Goal: Transaction & Acquisition: Purchase product/service

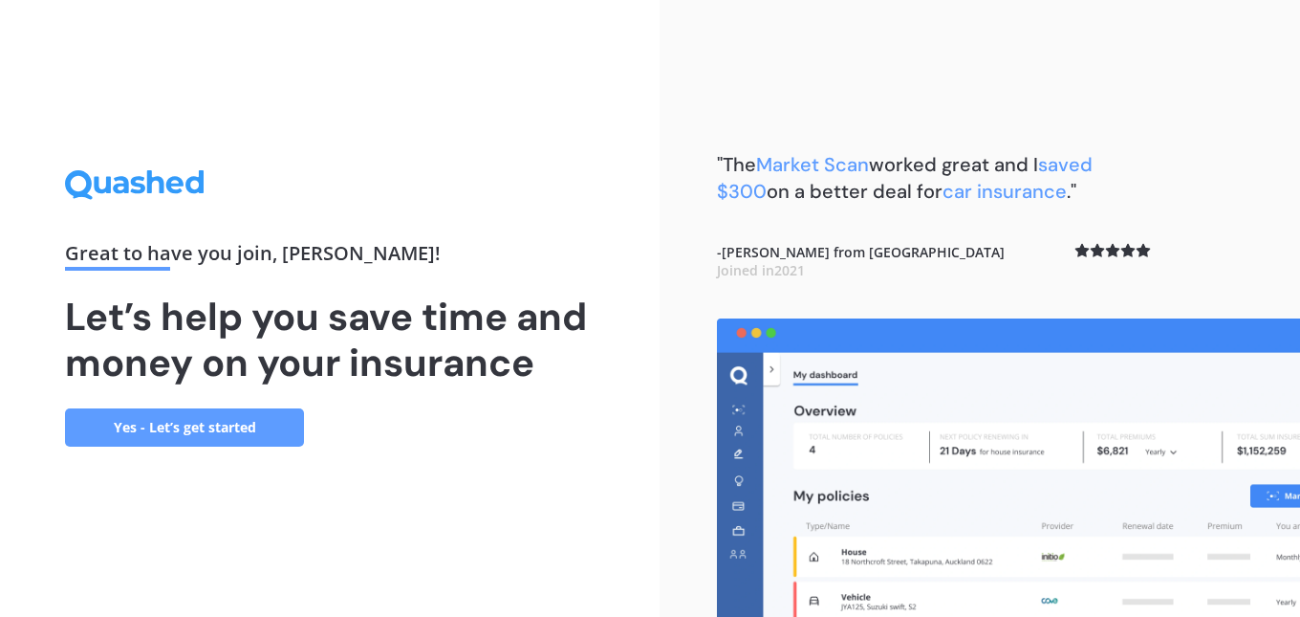
click at [170, 430] on link "Yes - Let’s get started" at bounding box center [184, 427] width 239 height 38
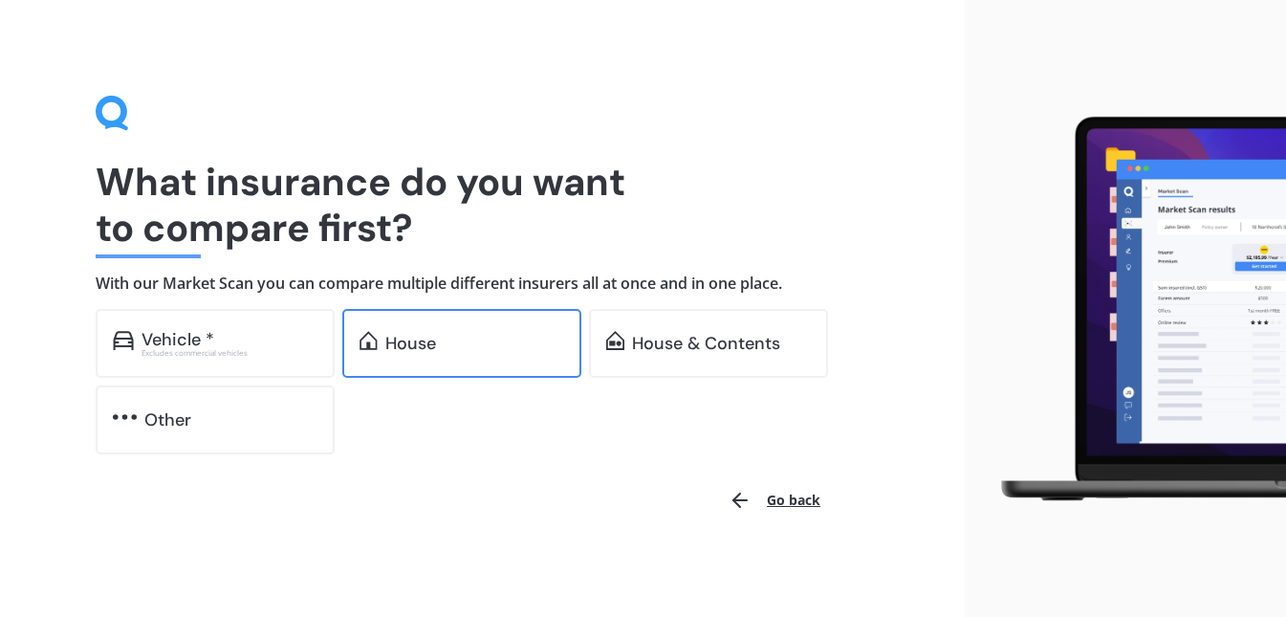
click at [442, 342] on div "House" at bounding box center [474, 343] width 179 height 19
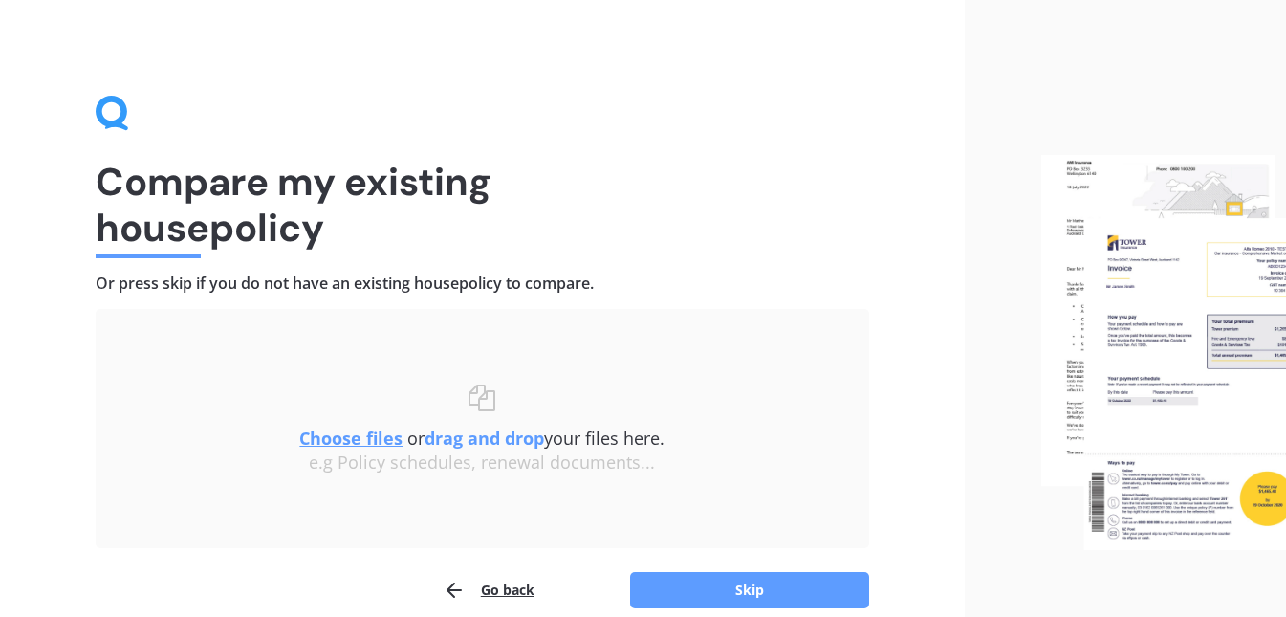
scroll to position [88, 0]
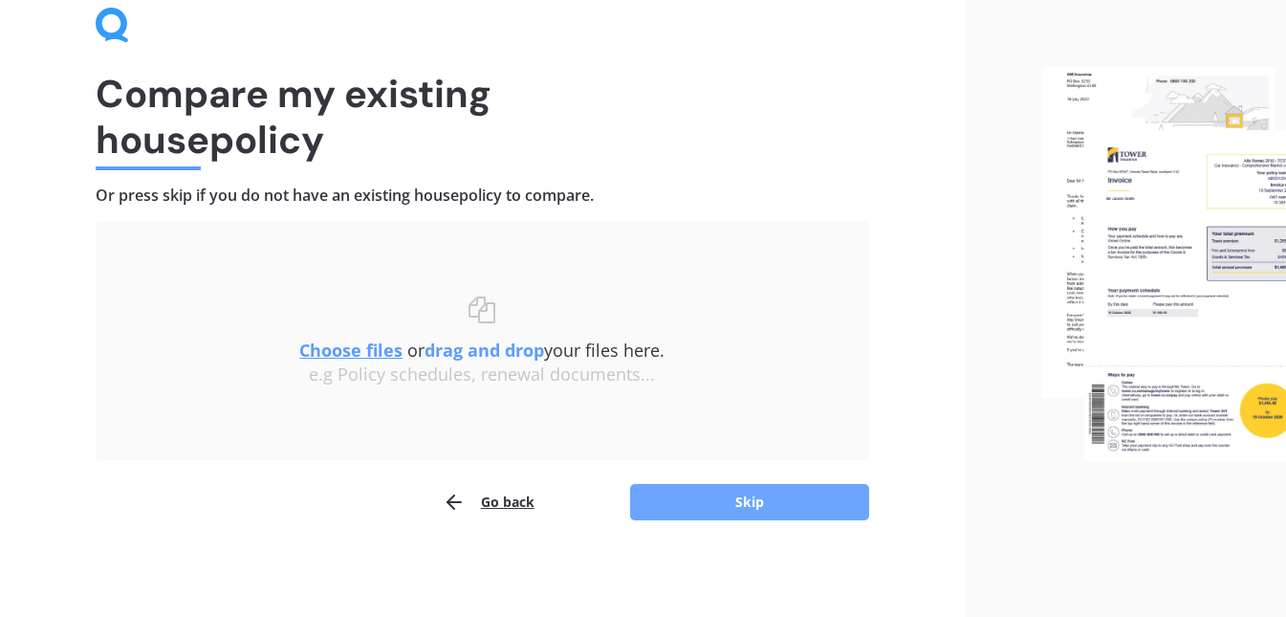
click at [757, 507] on button "Skip" at bounding box center [749, 502] width 239 height 36
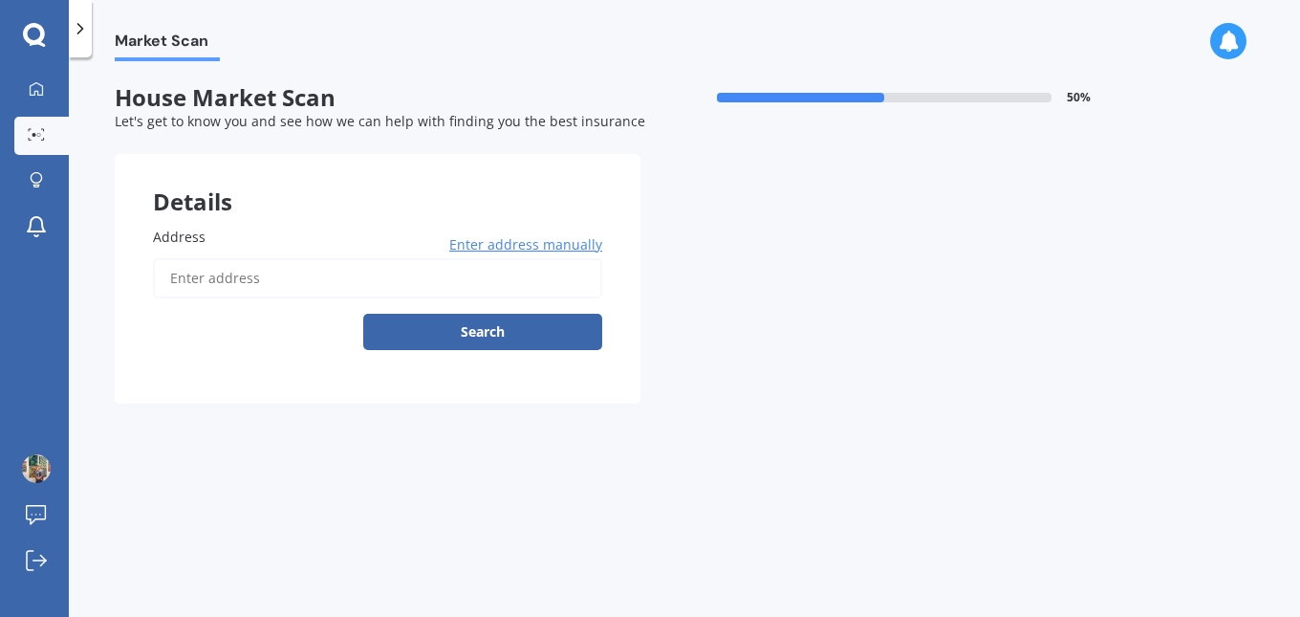
click at [343, 288] on input "Address" at bounding box center [377, 278] width 449 height 40
type input "[STREET_ADDRESS][PERSON_NAME]"
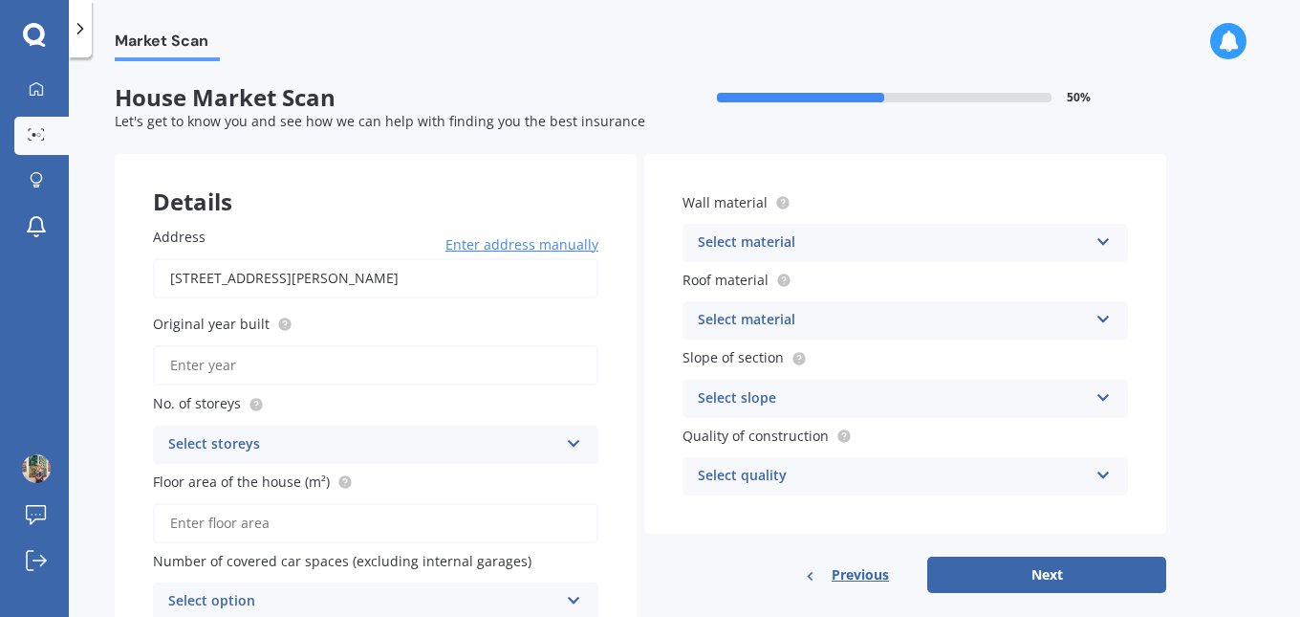
click at [276, 364] on input "Original year built" at bounding box center [375, 365] width 445 height 40
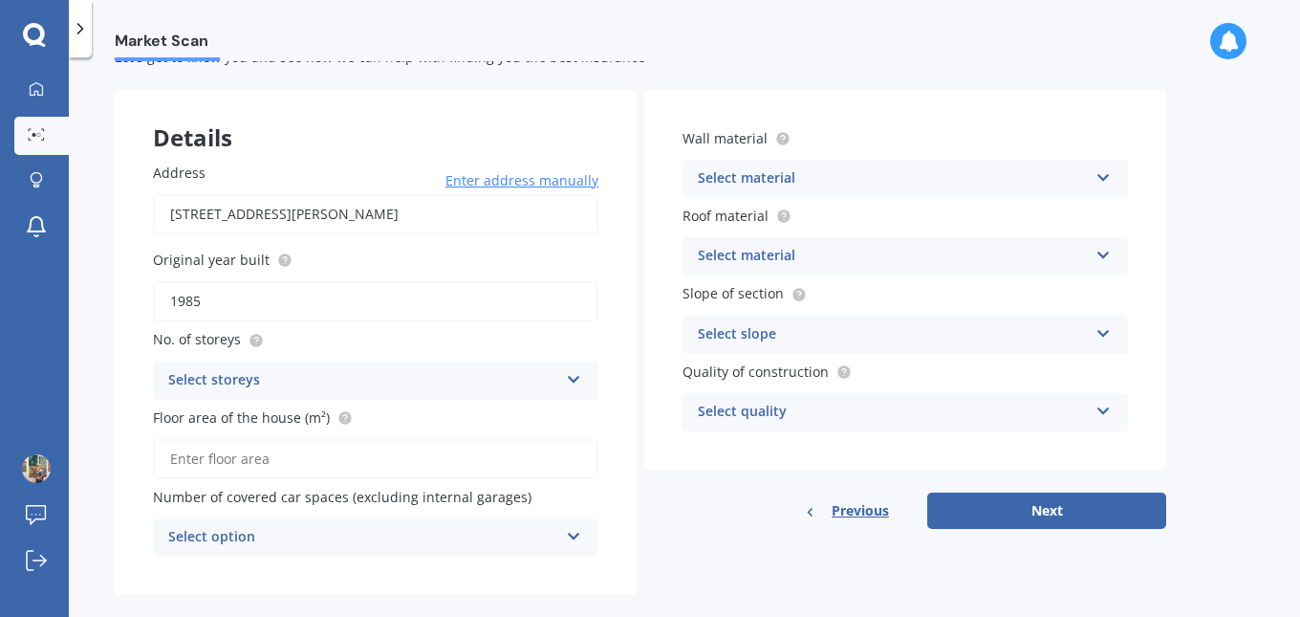
scroll to position [92, 0]
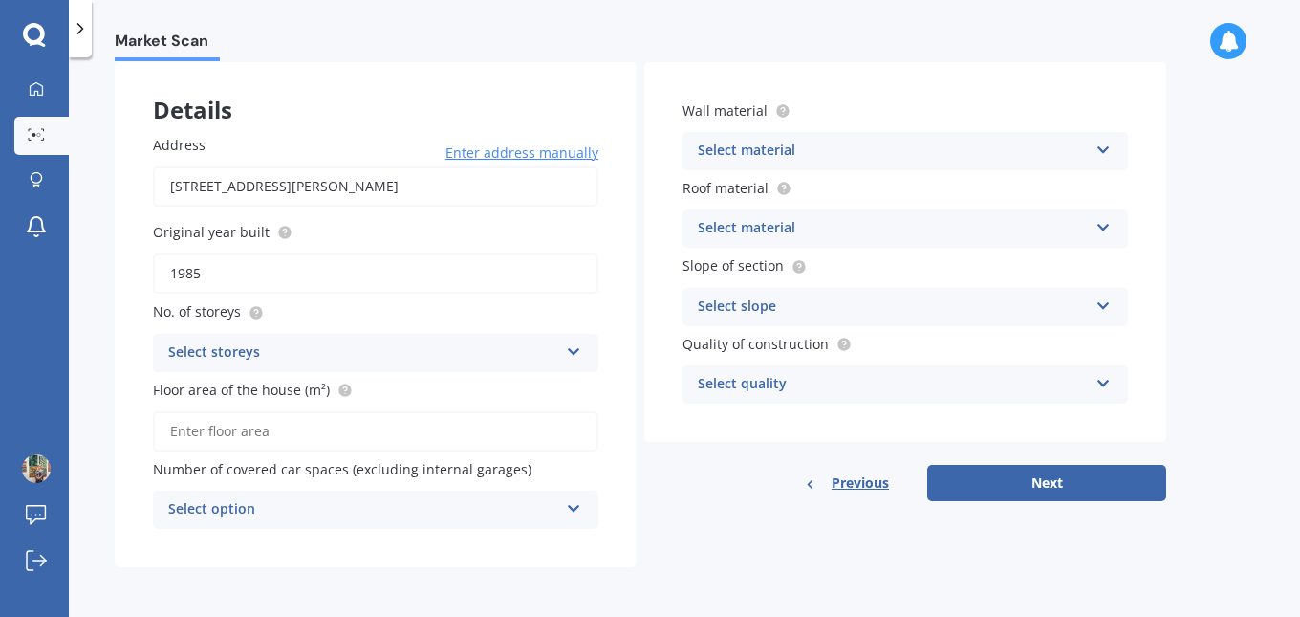
type input "1985"
click at [574, 348] on icon at bounding box center [574, 347] width 16 height 13
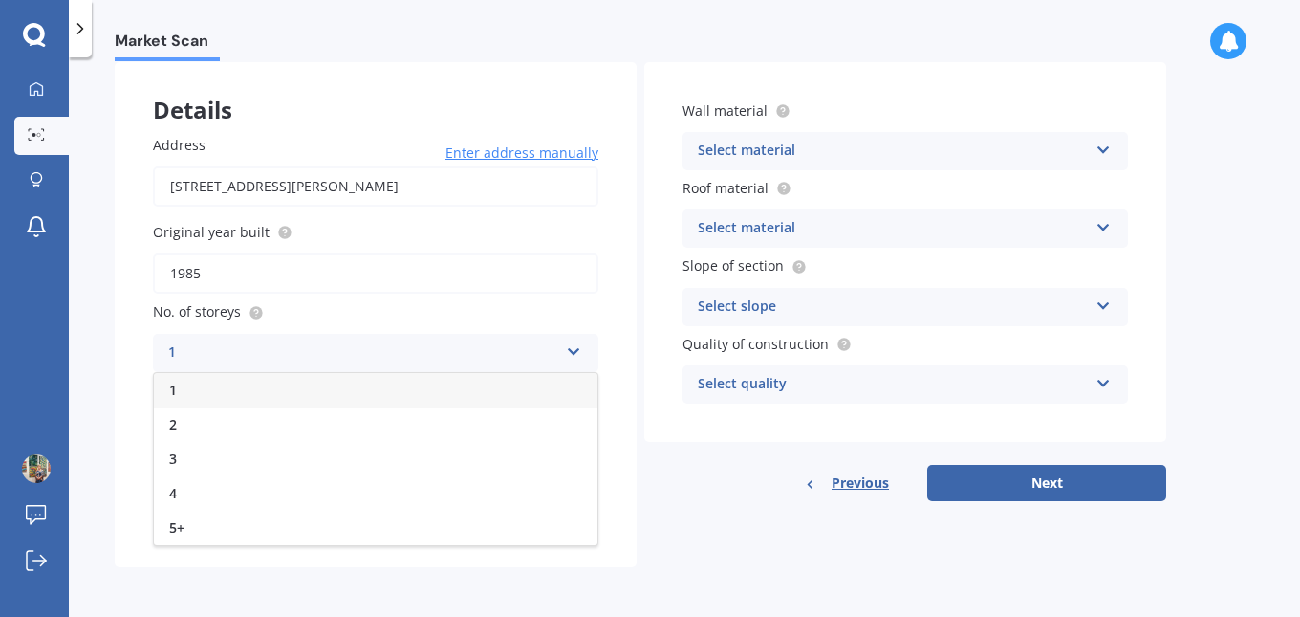
click at [218, 386] on div "1" at bounding box center [376, 390] width 444 height 34
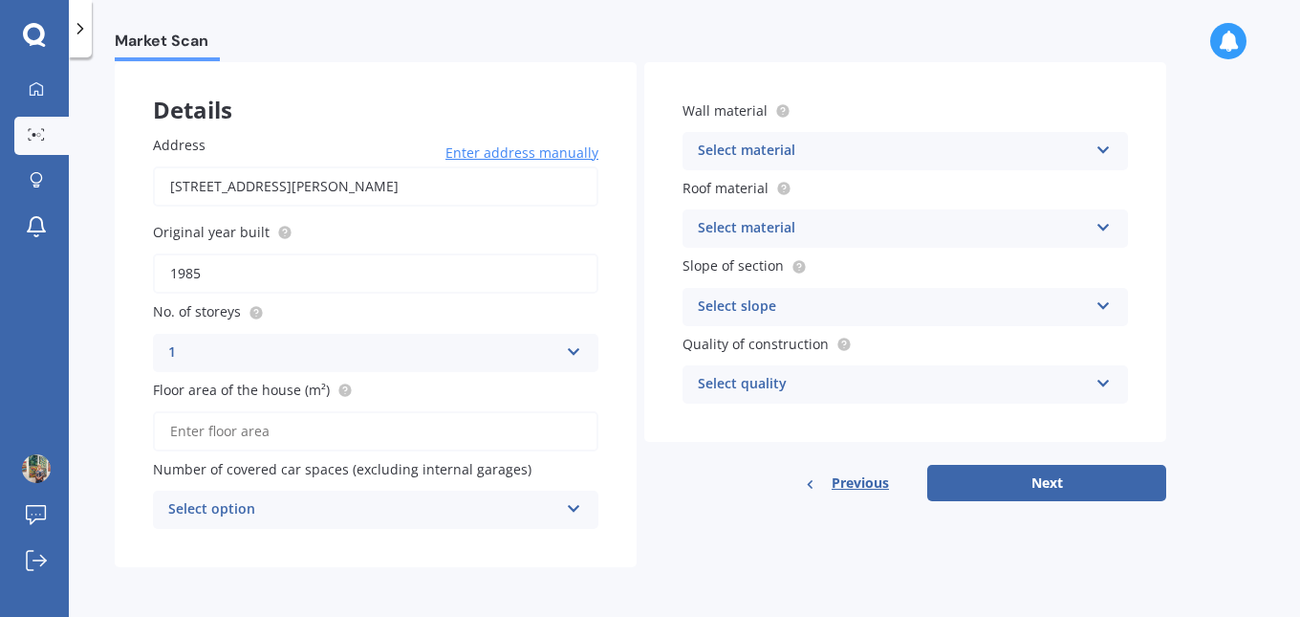
click at [320, 421] on input "Floor area of the house (m²)" at bounding box center [375, 431] width 445 height 40
type input "97"
click at [567, 506] on icon at bounding box center [574, 504] width 16 height 13
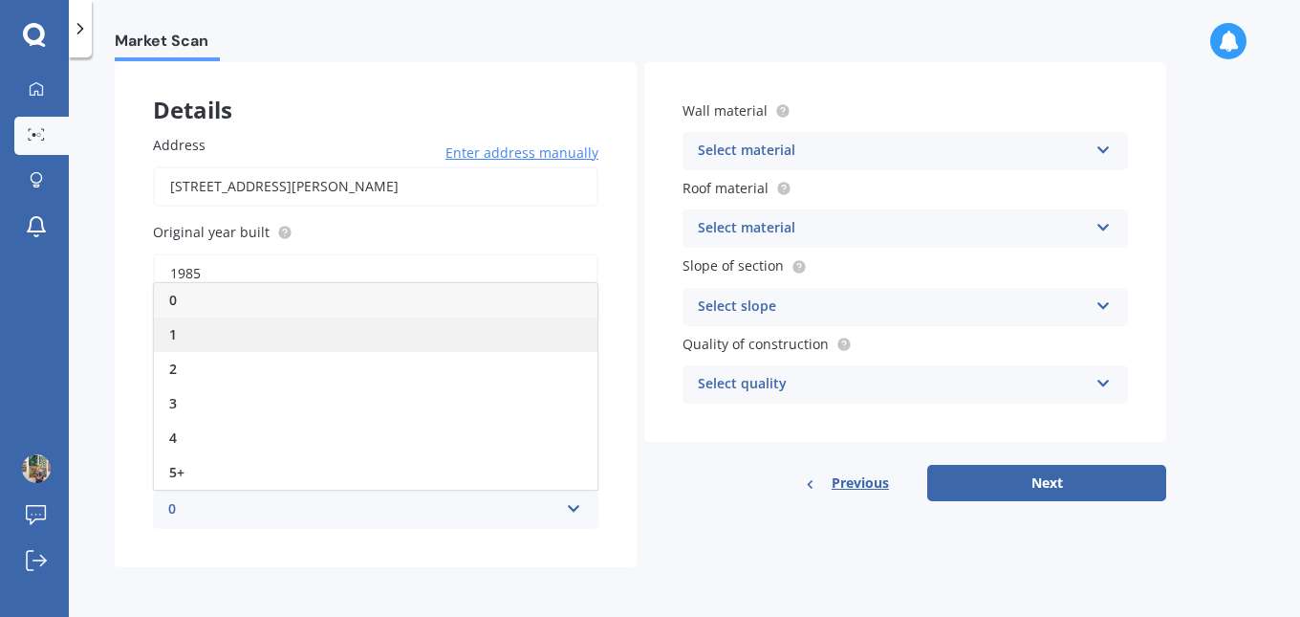
click at [187, 333] on div "1" at bounding box center [376, 334] width 444 height 34
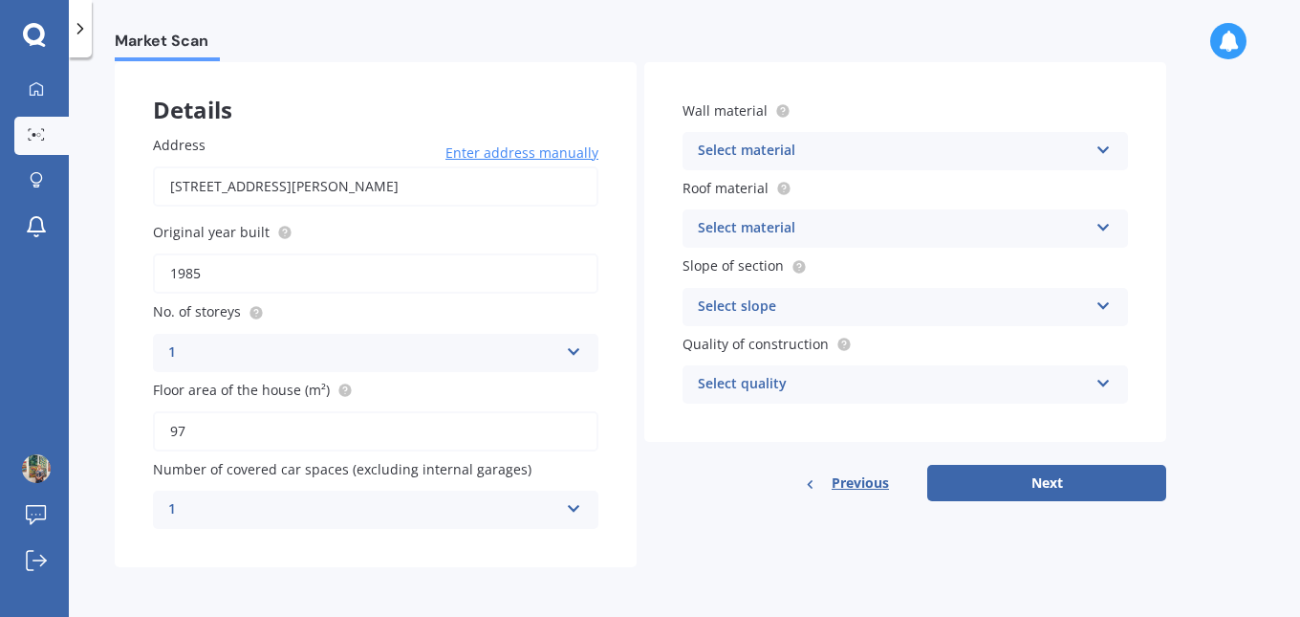
click at [1099, 150] on icon at bounding box center [1103, 146] width 16 height 13
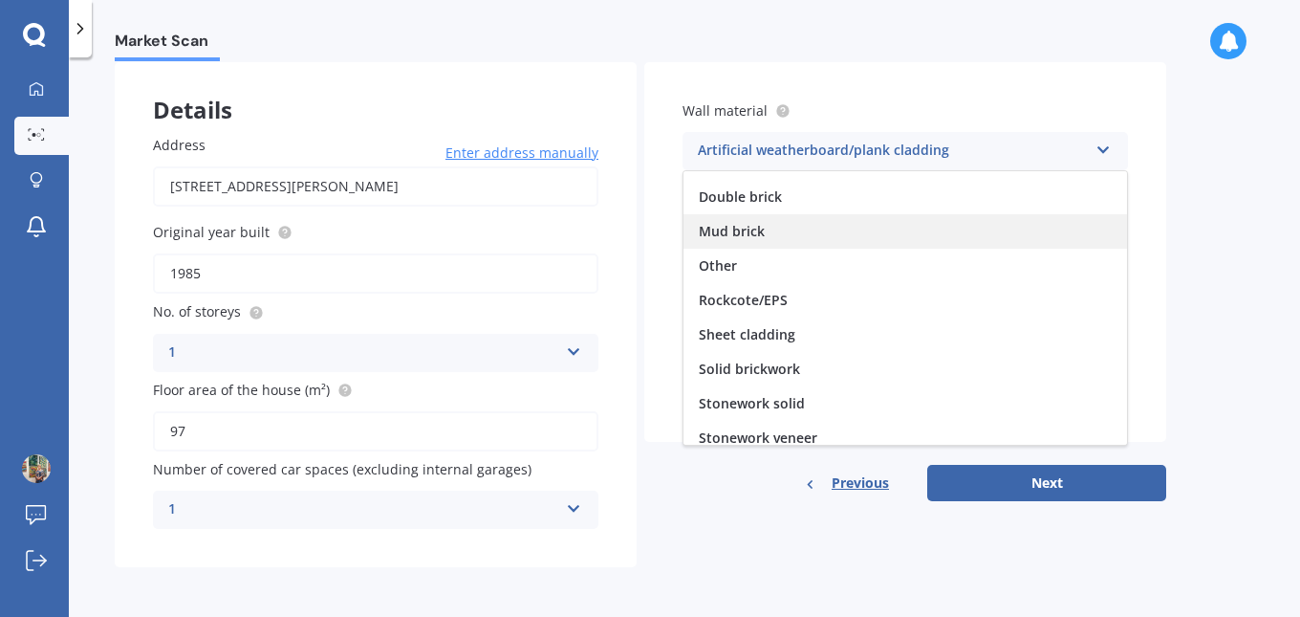
scroll to position [96, 0]
click at [1106, 141] on icon at bounding box center [1103, 146] width 16 height 13
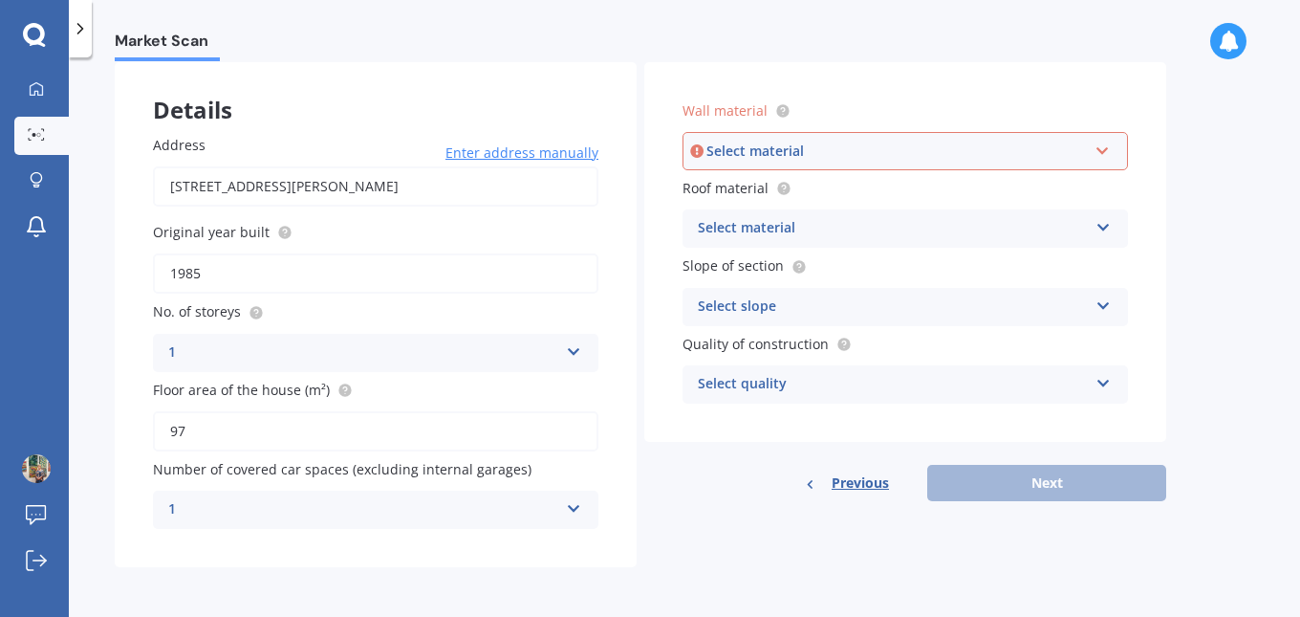
click at [1099, 145] on icon at bounding box center [1102, 147] width 16 height 13
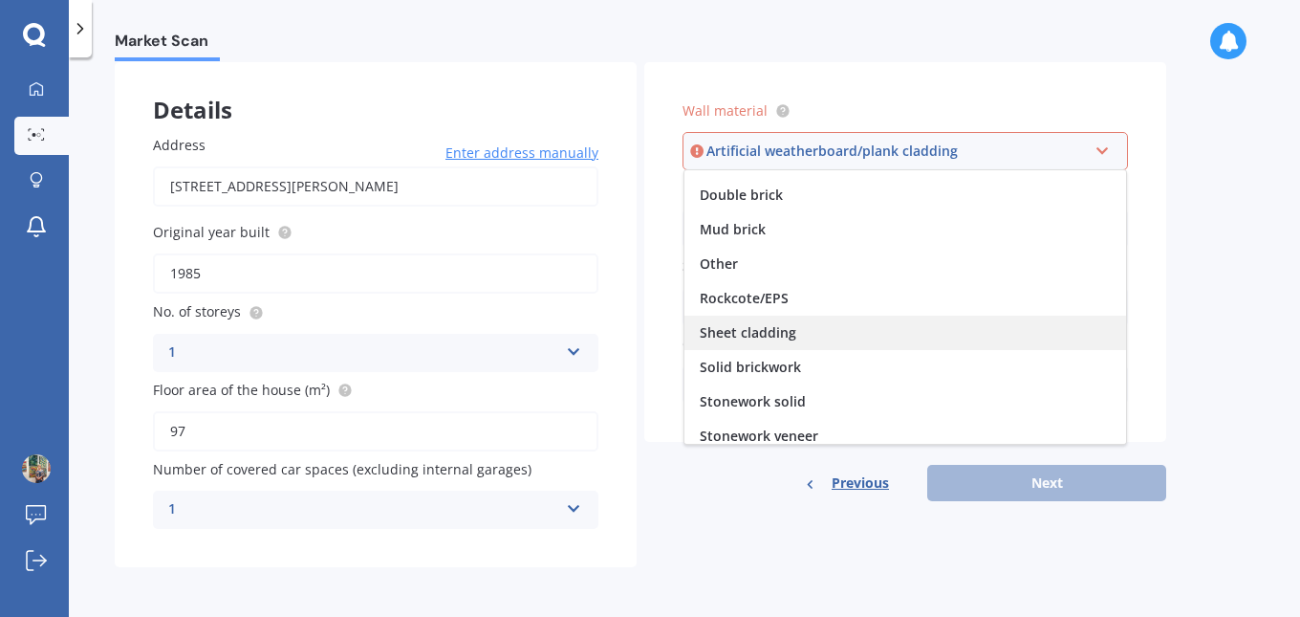
scroll to position [174, 0]
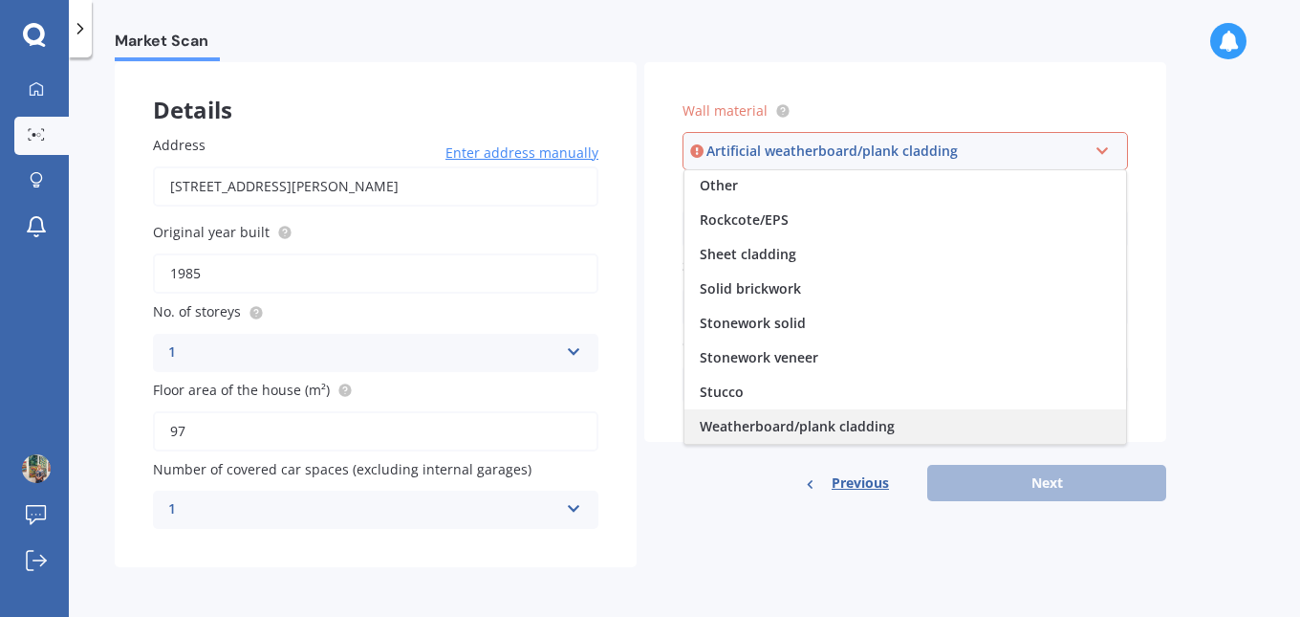
click at [811, 426] on span "Weatherboard/plank cladding" at bounding box center [797, 426] width 195 height 18
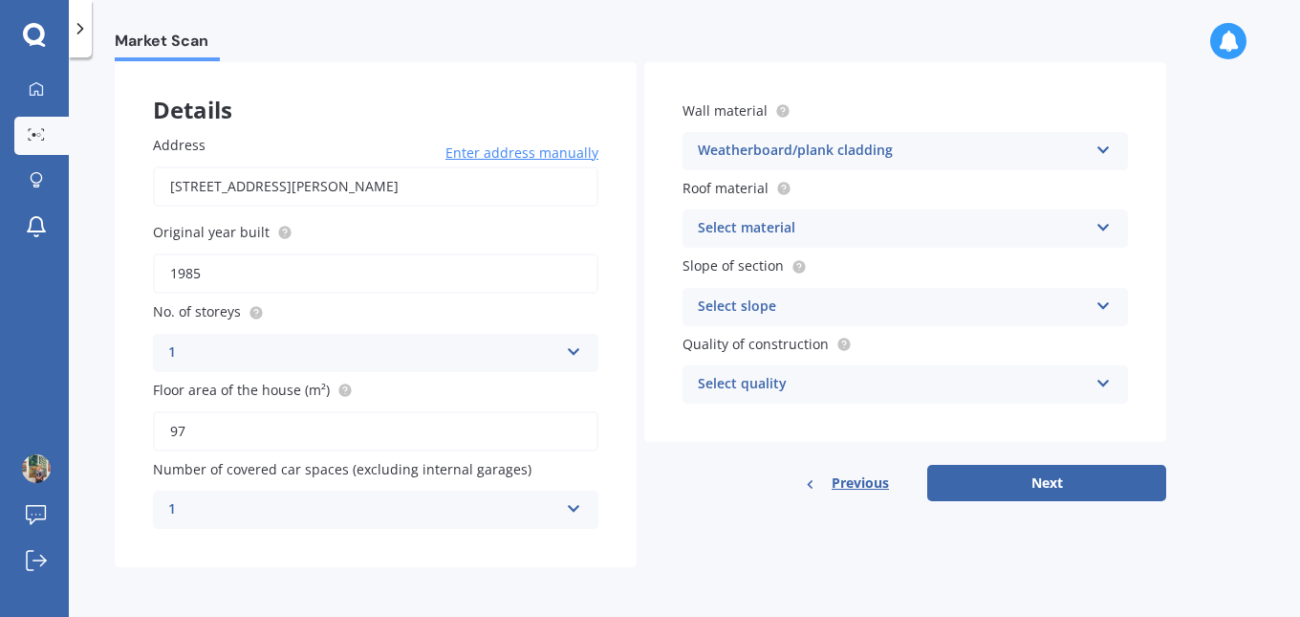
click at [1105, 226] on icon at bounding box center [1103, 223] width 16 height 13
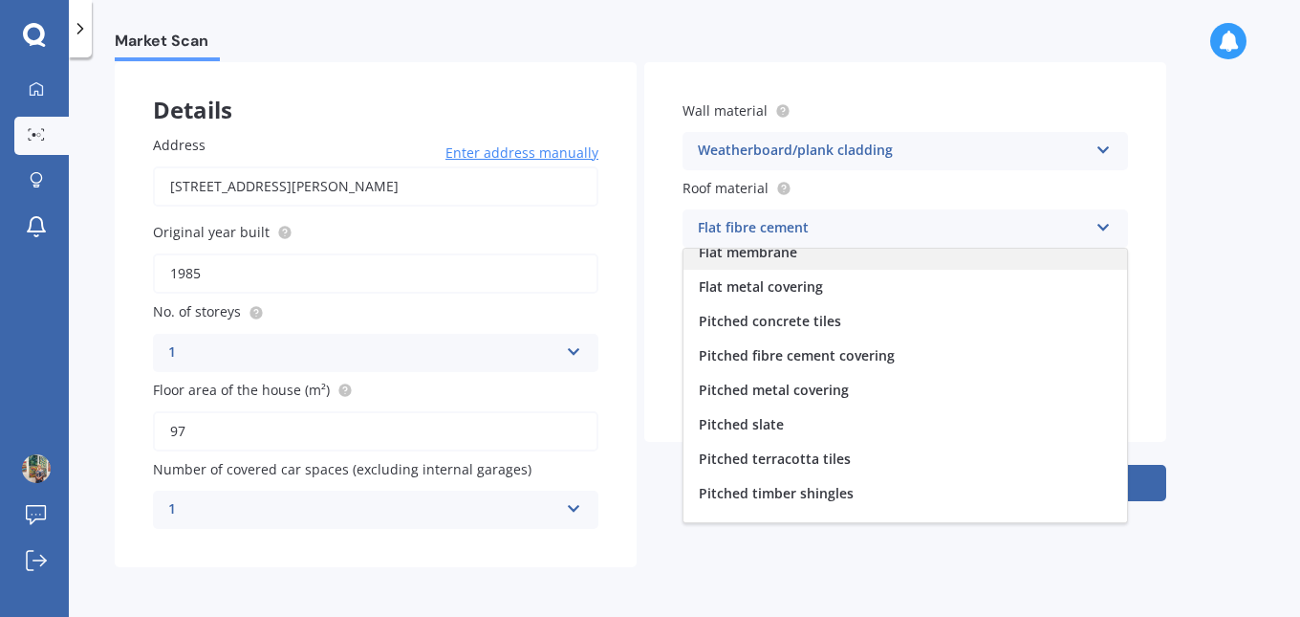
scroll to position [71, 0]
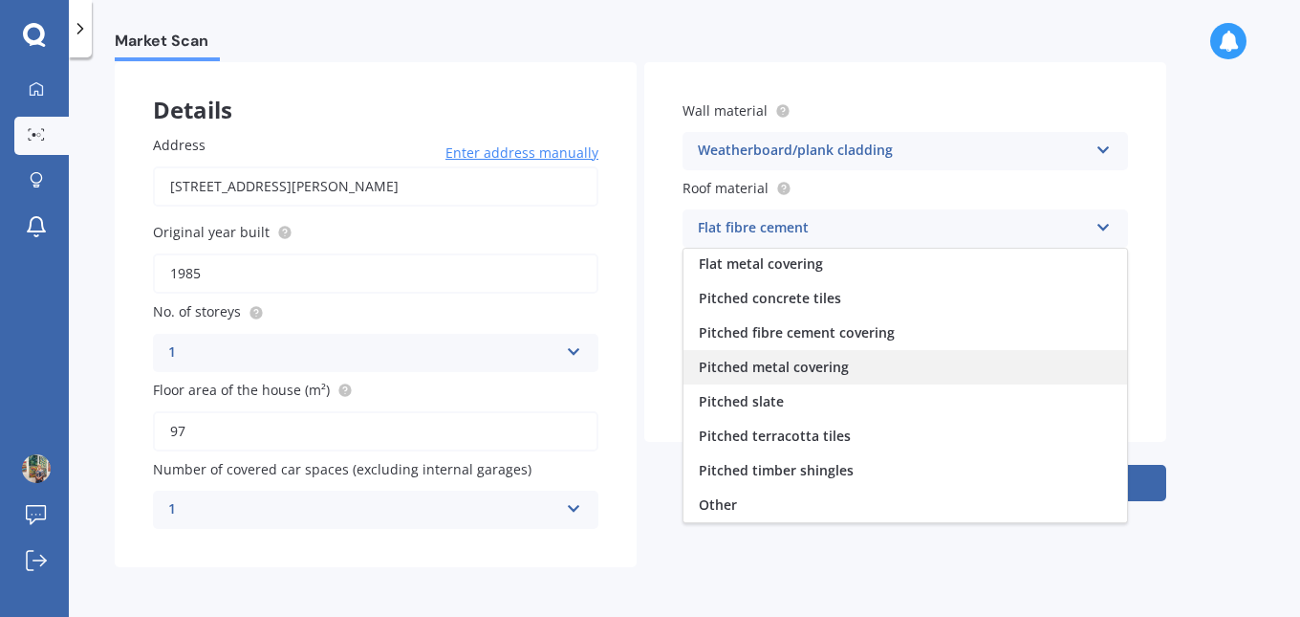
click at [828, 365] on span "Pitched metal covering" at bounding box center [774, 366] width 150 height 18
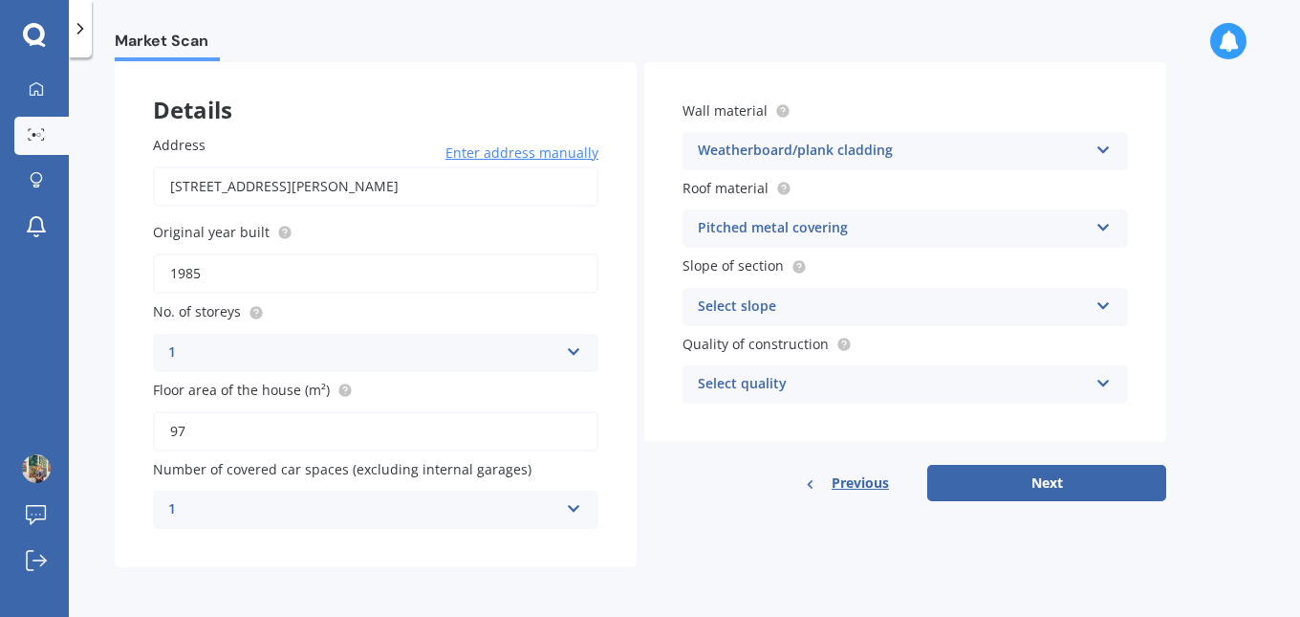
click at [1104, 307] on icon at bounding box center [1103, 301] width 16 height 13
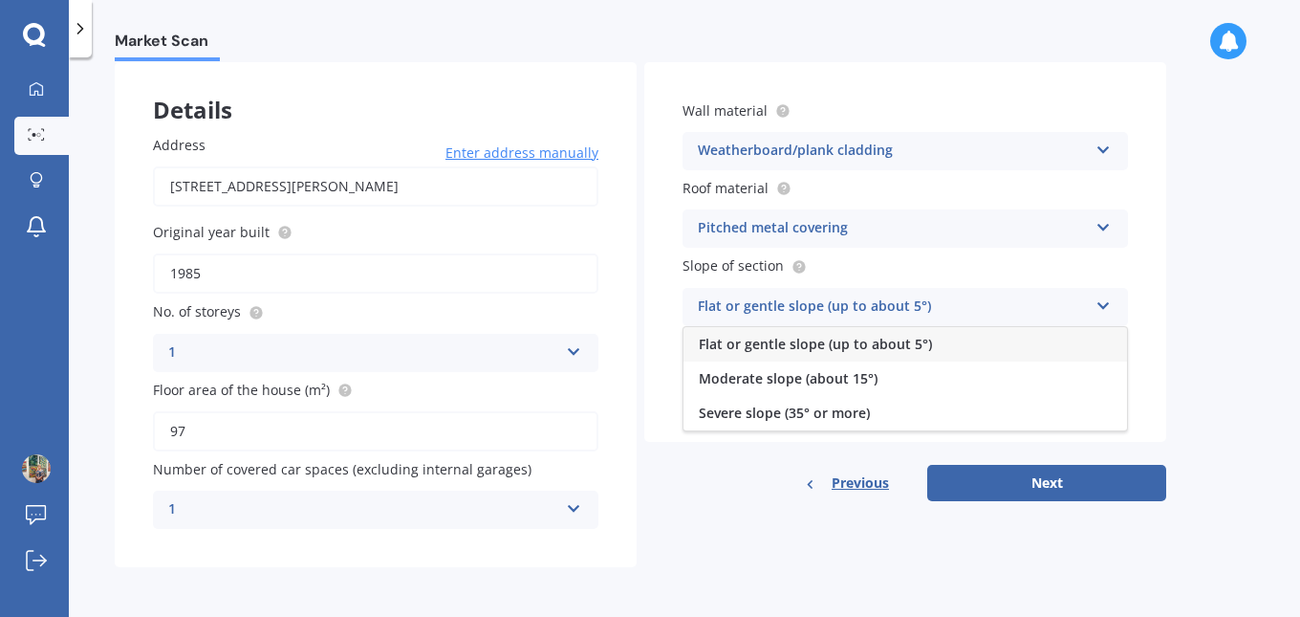
click at [801, 343] on span "Flat or gentle slope (up to about 5°)" at bounding box center [815, 344] width 233 height 18
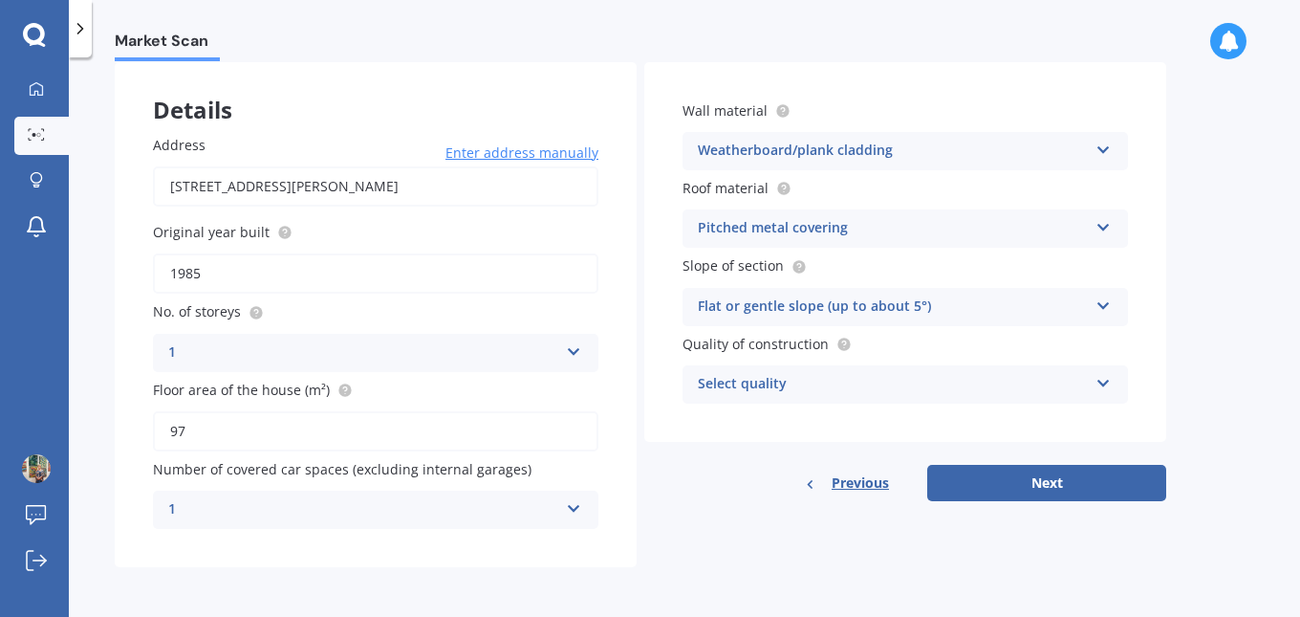
click at [1094, 373] on div "Select quality Standard High Prestige" at bounding box center [904, 384] width 445 height 38
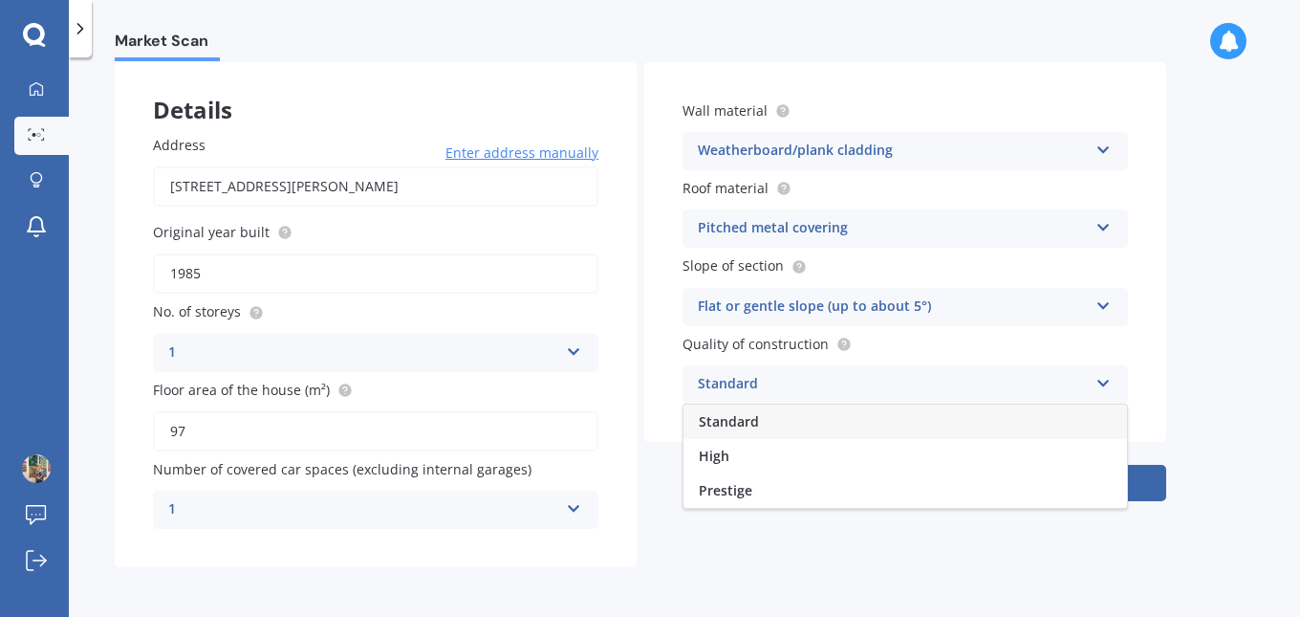
click at [982, 423] on div "Standard" at bounding box center [905, 421] width 444 height 34
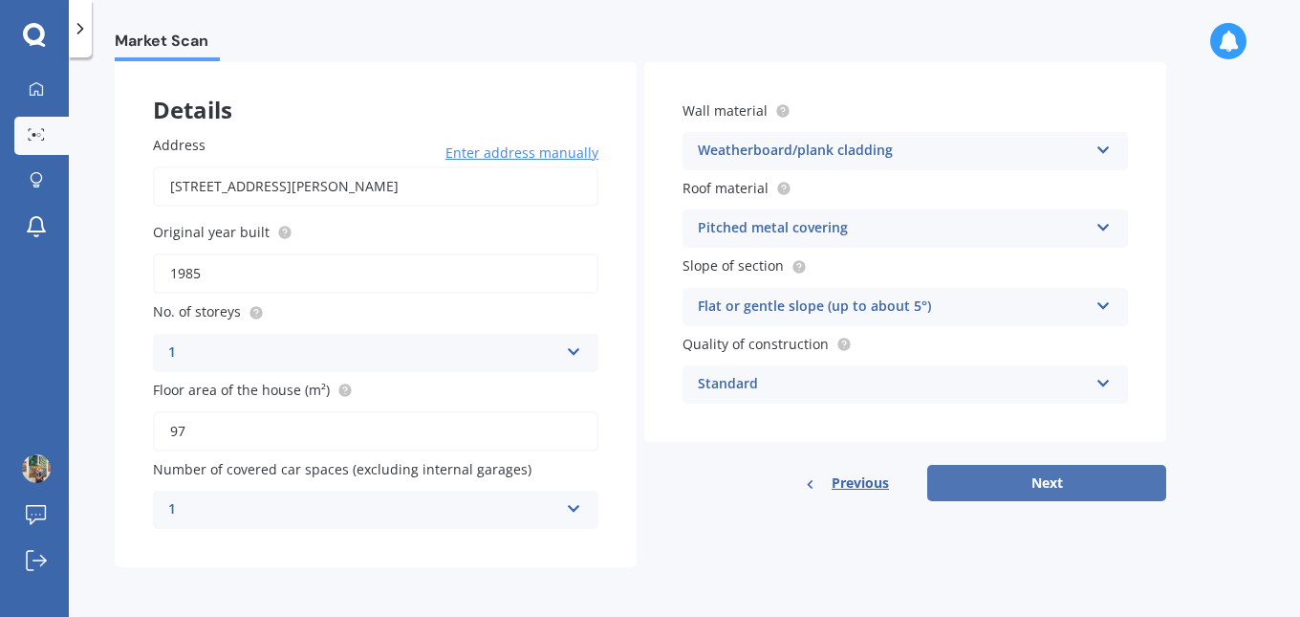
click at [1059, 482] on button "Next" at bounding box center [1046, 483] width 239 height 36
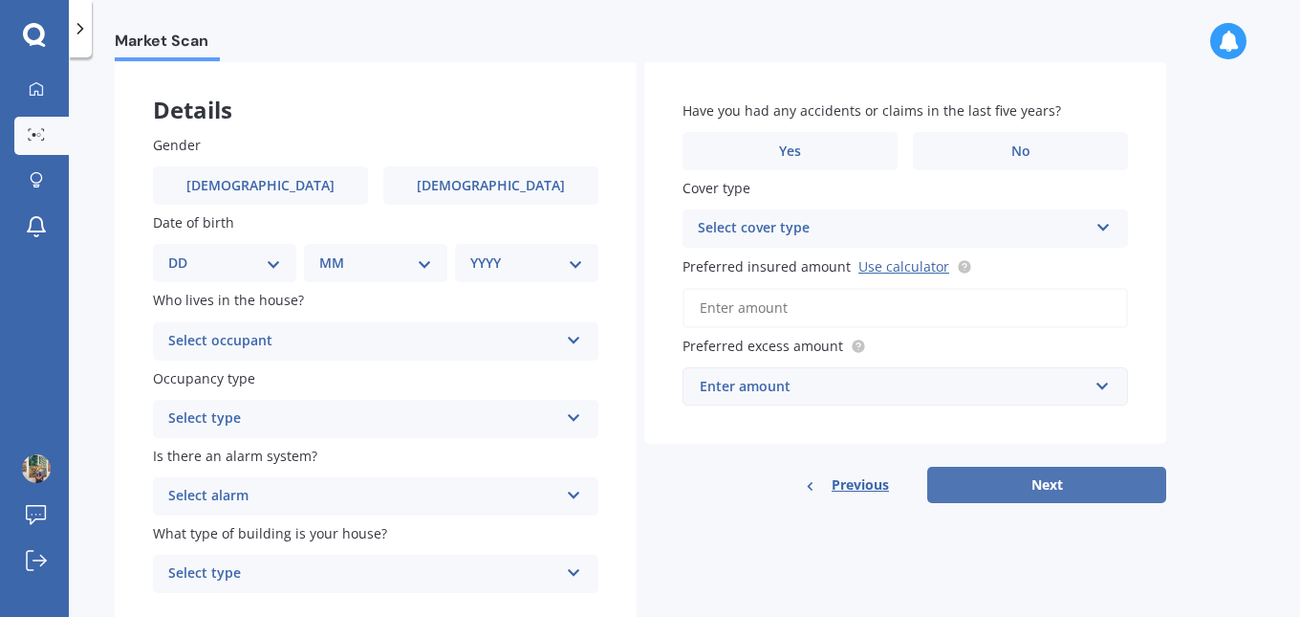
scroll to position [0, 0]
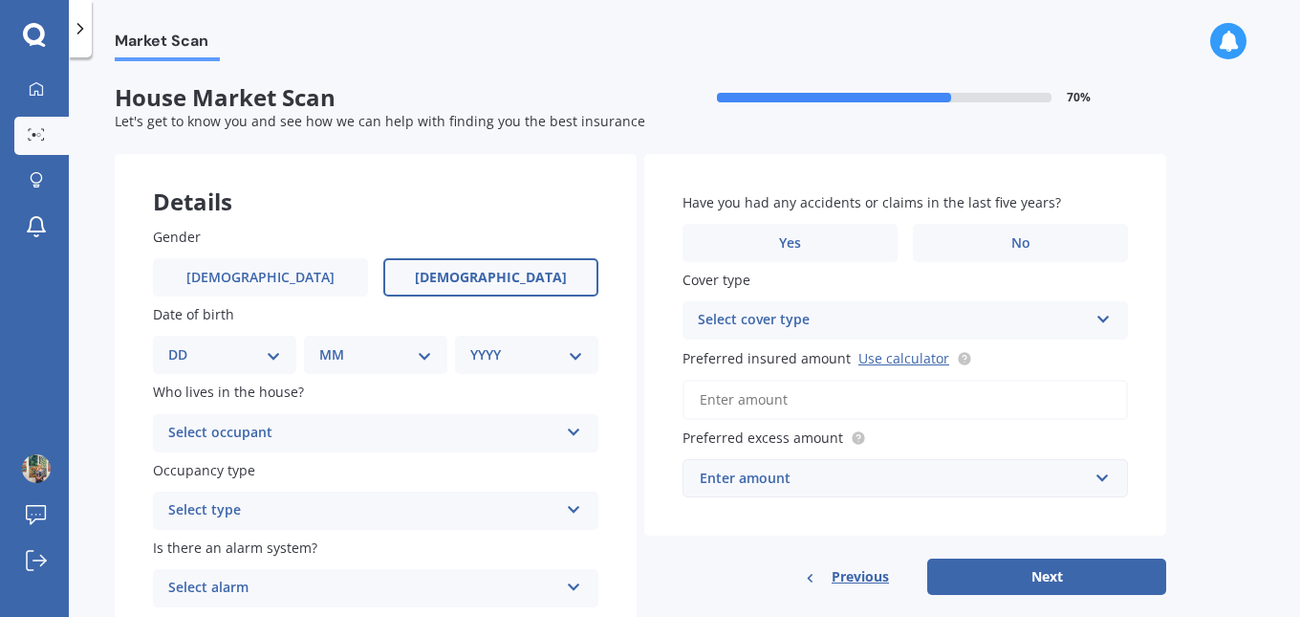
click at [466, 271] on label "[DEMOGRAPHIC_DATA]" at bounding box center [490, 277] width 215 height 38
click at [0, 0] on input "[DEMOGRAPHIC_DATA]" at bounding box center [0, 0] width 0 height 0
click at [269, 353] on select "DD 01 02 03 04 05 06 07 08 09 10 11 12 13 14 15 16 17 18 19 20 21 22 23 24 25 2…" at bounding box center [224, 354] width 113 height 21
select select "26"
click at [184, 344] on select "DD 01 02 03 04 05 06 07 08 09 10 11 12 13 14 15 16 17 18 19 20 21 22 23 24 25 2…" at bounding box center [224, 354] width 113 height 21
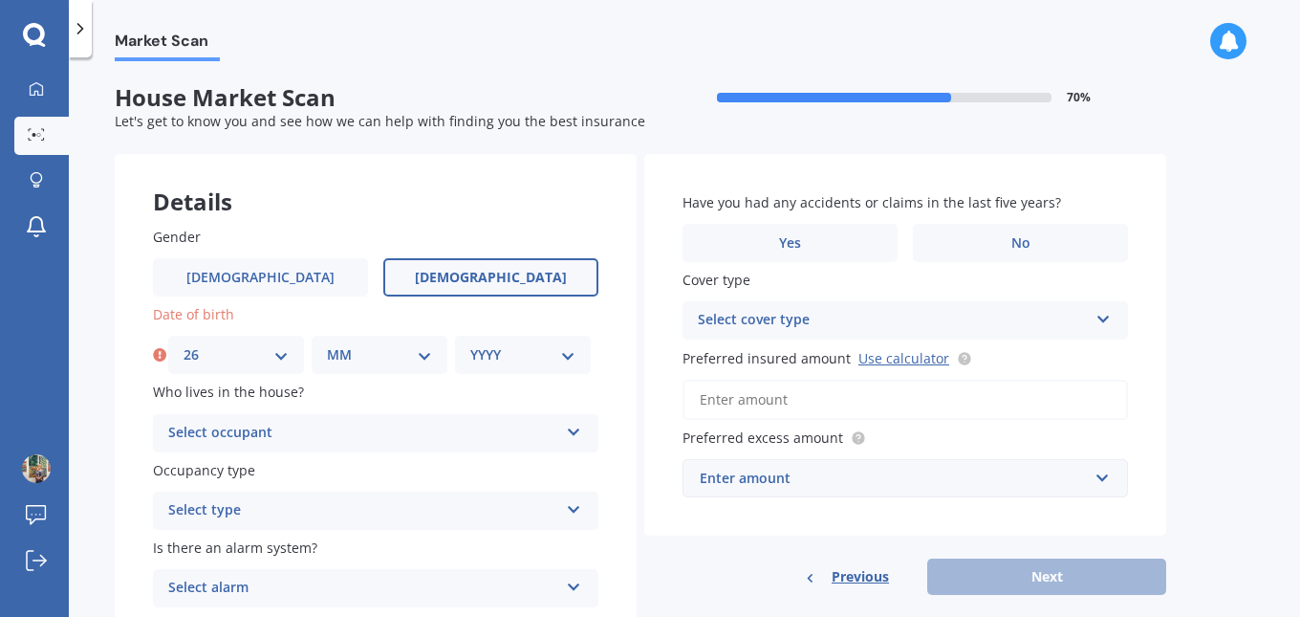
click at [422, 355] on select "MM 01 02 03 04 05 06 07 08 09 10 11 12" at bounding box center [379, 354] width 105 height 21
select select "10"
click at [327, 344] on select "MM 01 02 03 04 05 06 07 08 09 10 11 12" at bounding box center [379, 354] width 105 height 21
click at [564, 356] on select "YYYY 2009 2008 2007 2006 2005 2004 2003 2002 2001 2000 1999 1998 1997 1996 1995…" at bounding box center [522, 354] width 105 height 21
select select "1960"
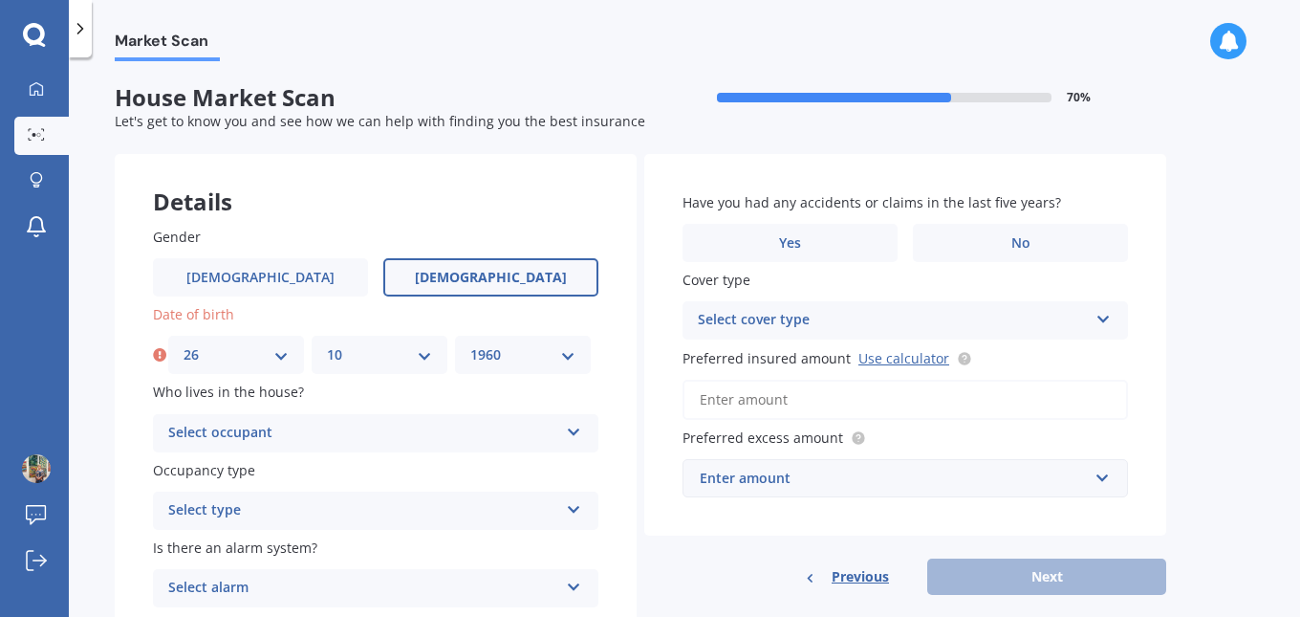
click at [470, 344] on select "YYYY 2009 2008 2007 2006 2005 2004 2003 2002 2001 2000 1999 1998 1997 1996 1995…" at bounding box center [522, 354] width 105 height 21
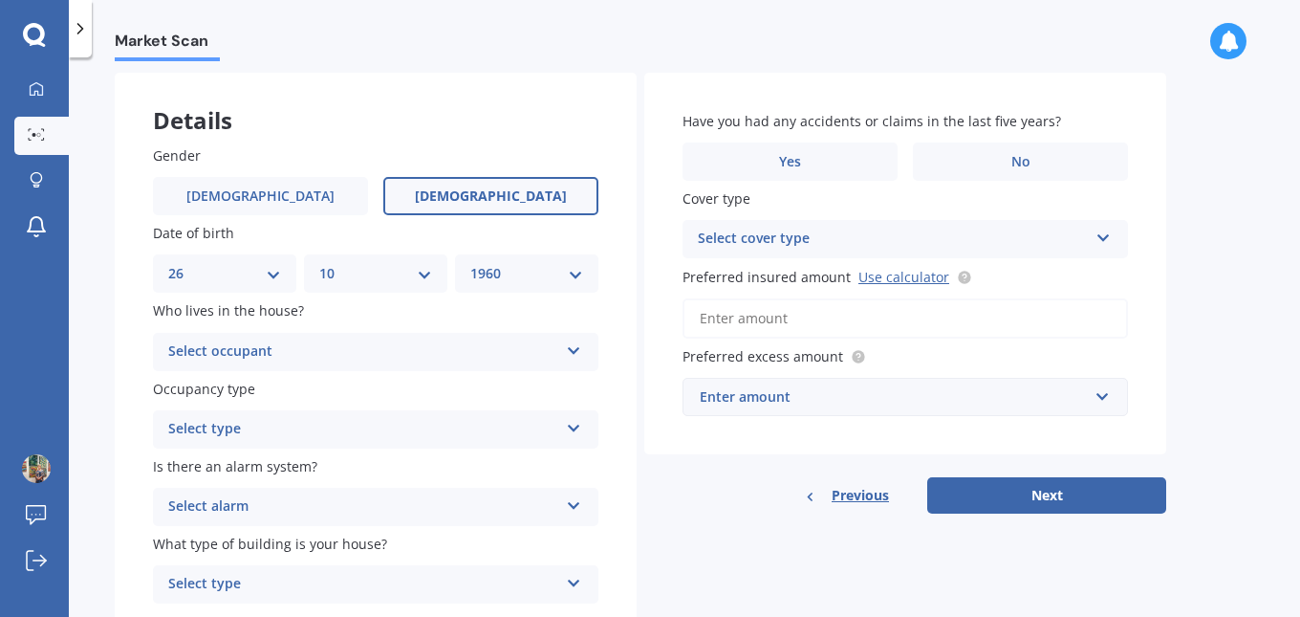
scroll to position [60, 0]
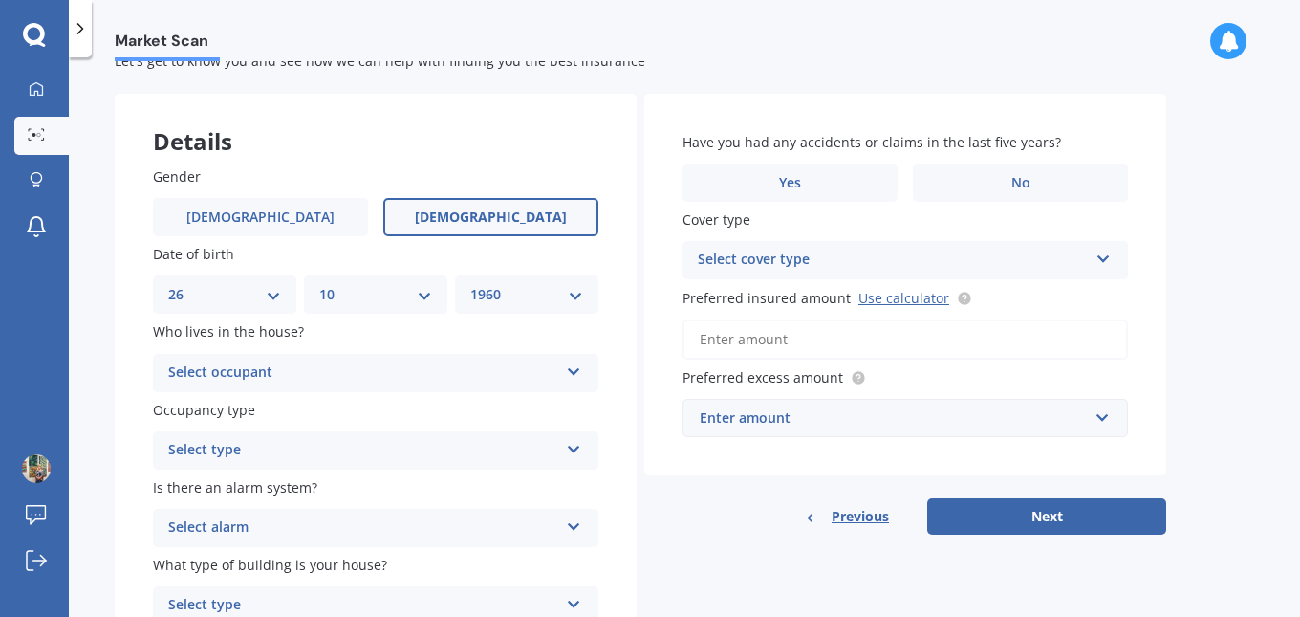
click at [567, 370] on icon at bounding box center [574, 367] width 16 height 13
click at [336, 401] on div "Owner" at bounding box center [376, 410] width 444 height 34
click at [574, 448] on icon at bounding box center [574, 445] width 16 height 13
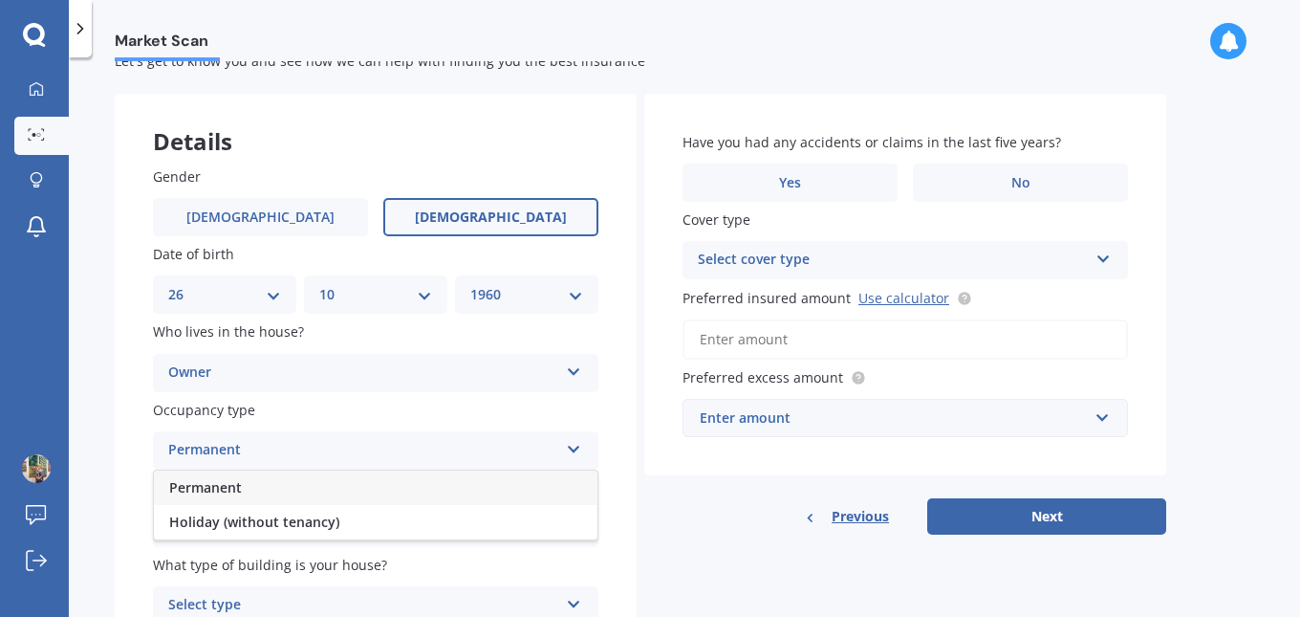
click at [514, 482] on div "Permanent" at bounding box center [376, 487] width 444 height 34
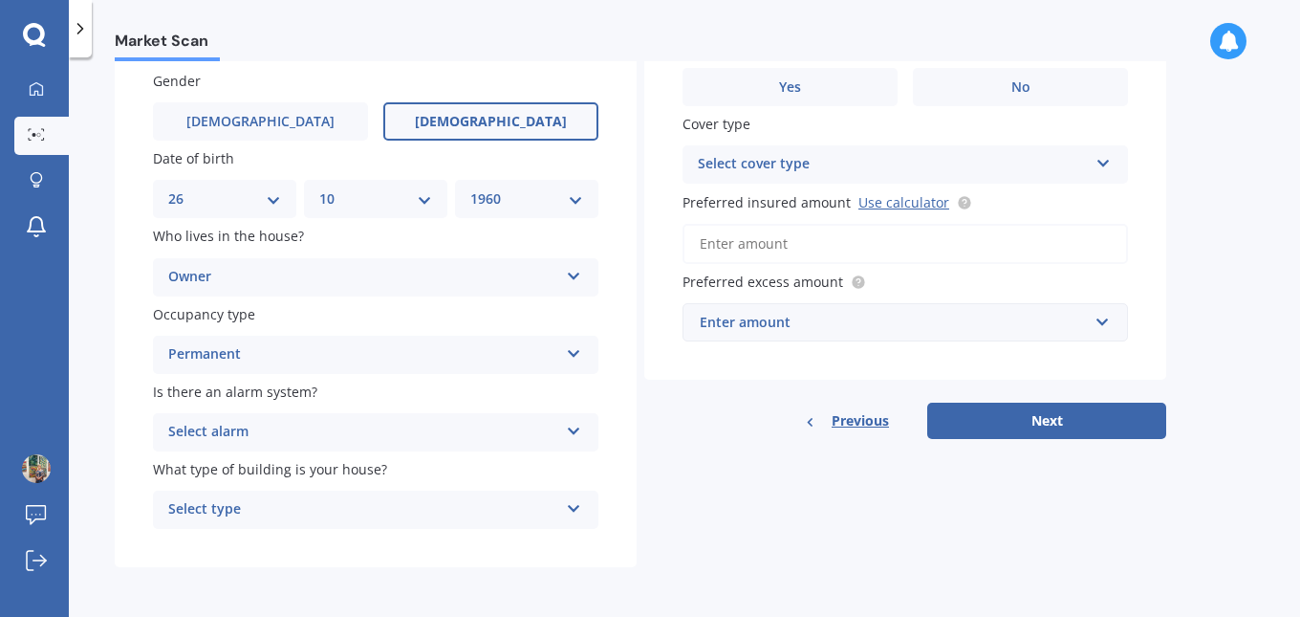
click at [570, 429] on icon at bounding box center [574, 427] width 16 height 13
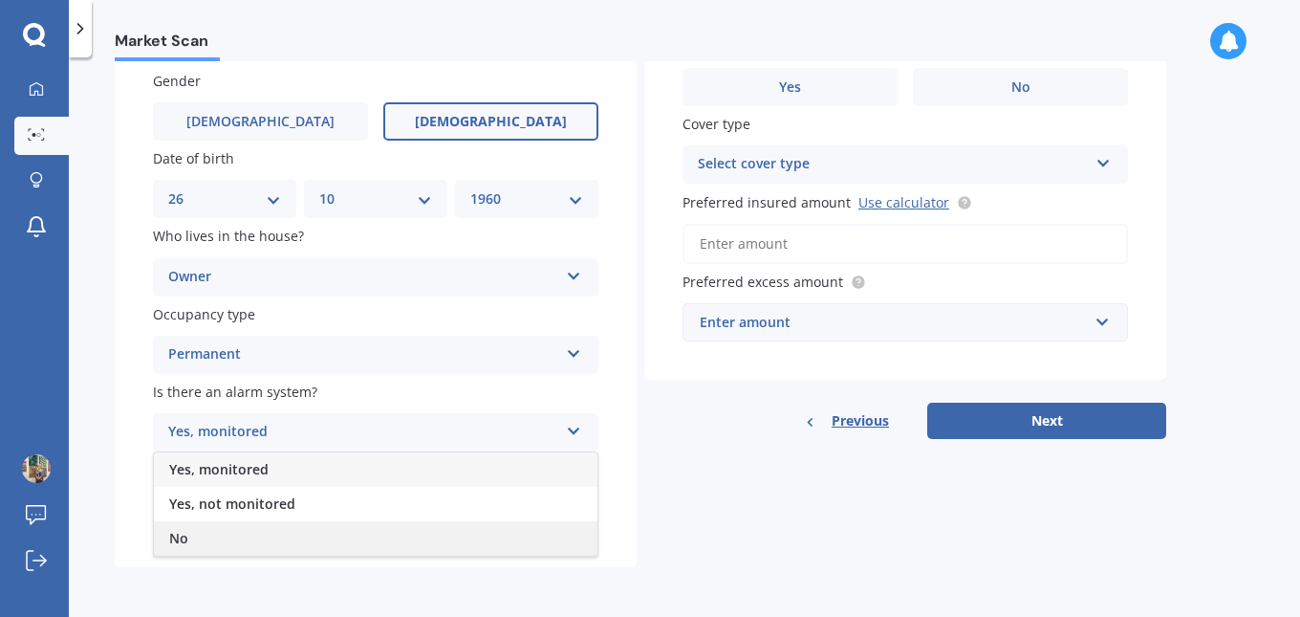
click at [414, 526] on div "No" at bounding box center [376, 538] width 444 height 34
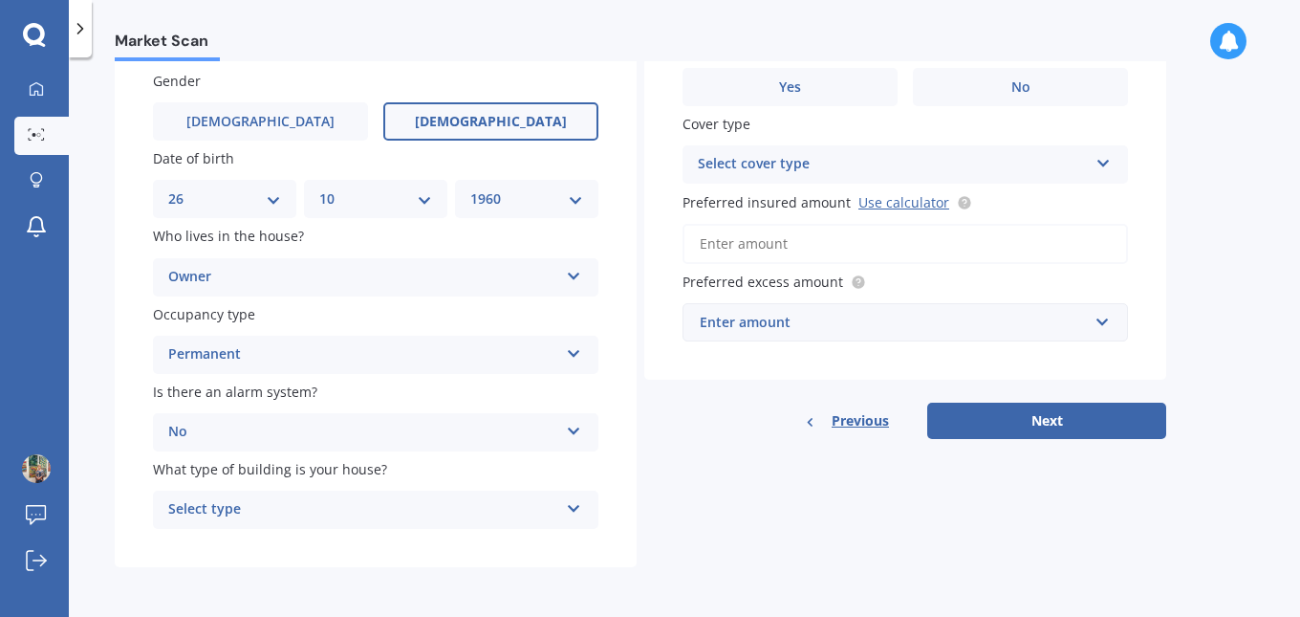
click at [578, 507] on icon at bounding box center [574, 504] width 16 height 13
click at [344, 403] on div "Freestanding" at bounding box center [376, 403] width 444 height 34
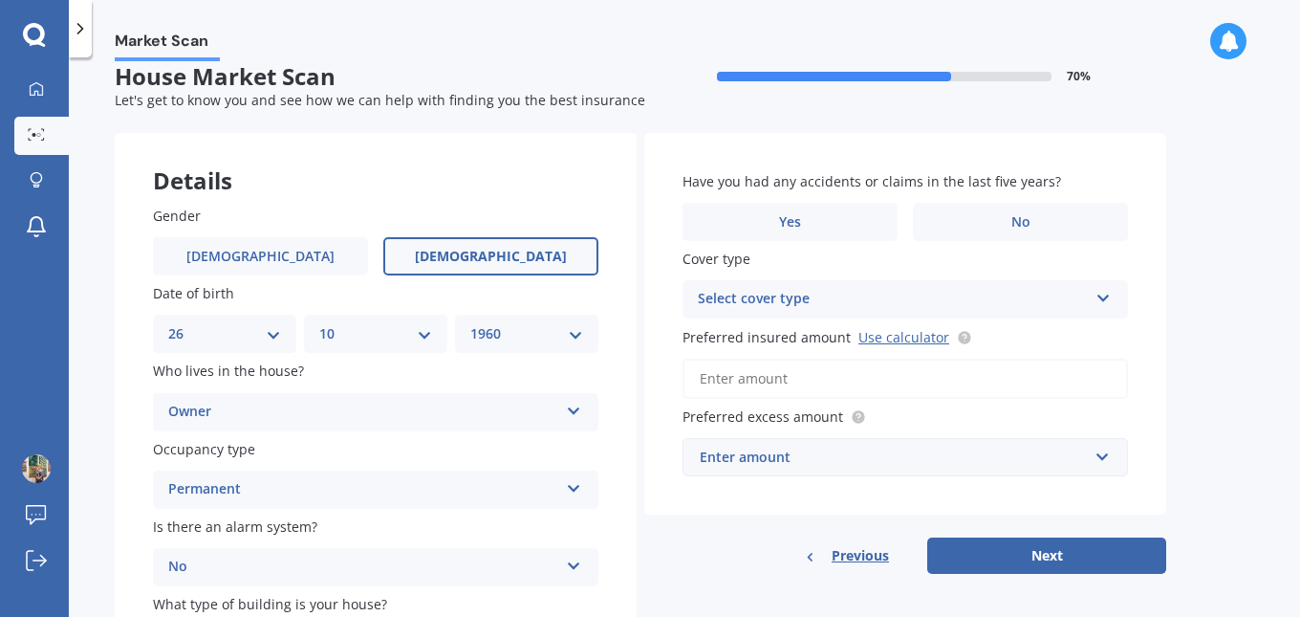
scroll to position [0, 0]
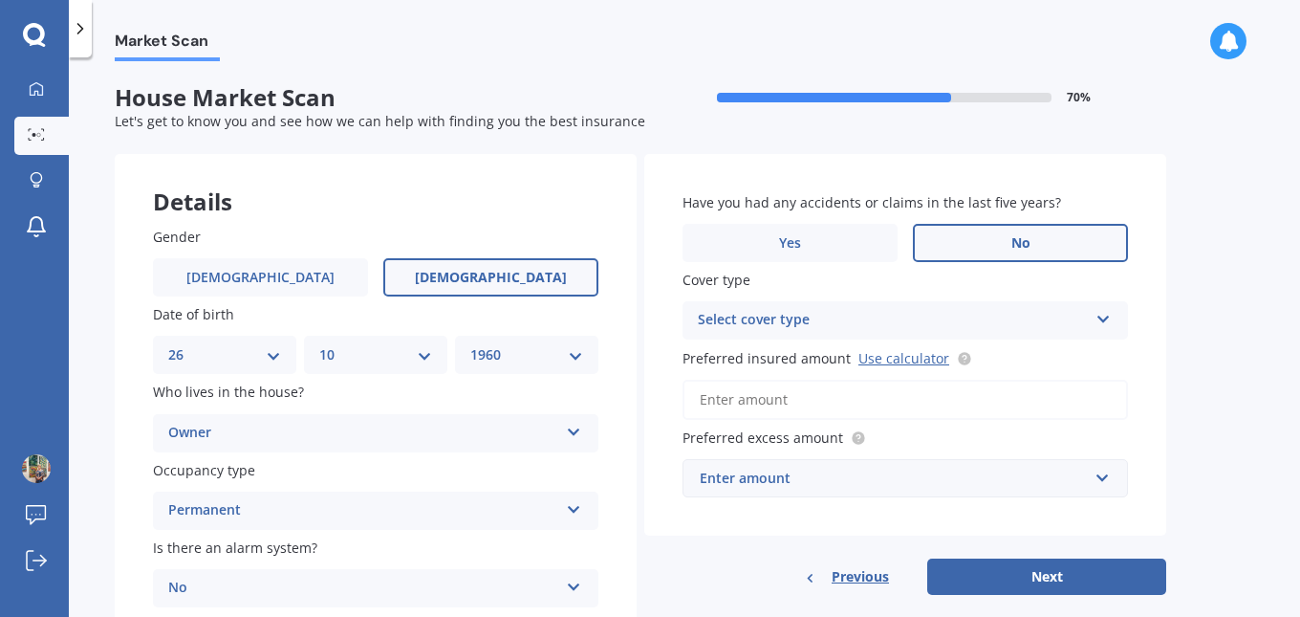
click at [1019, 235] on span "No" at bounding box center [1020, 243] width 19 height 16
click at [0, 0] on input "No" at bounding box center [0, 0] width 0 height 0
click at [1101, 314] on icon at bounding box center [1103, 315] width 16 height 13
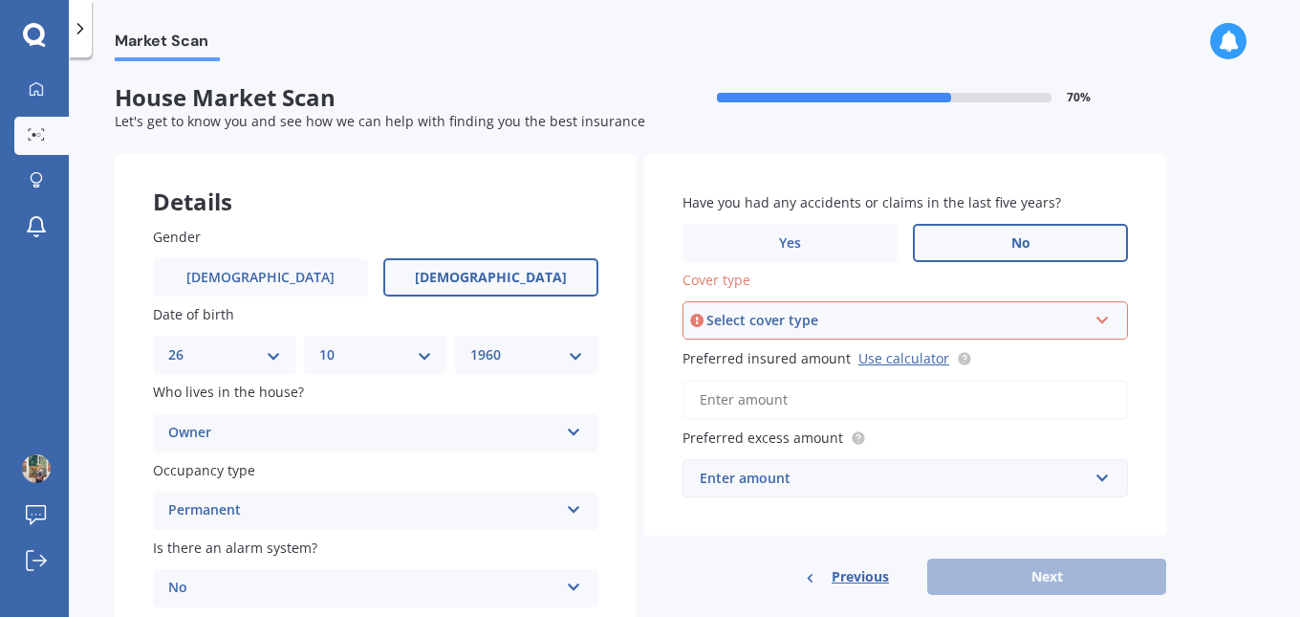
click at [1101, 314] on icon at bounding box center [1102, 316] width 16 height 13
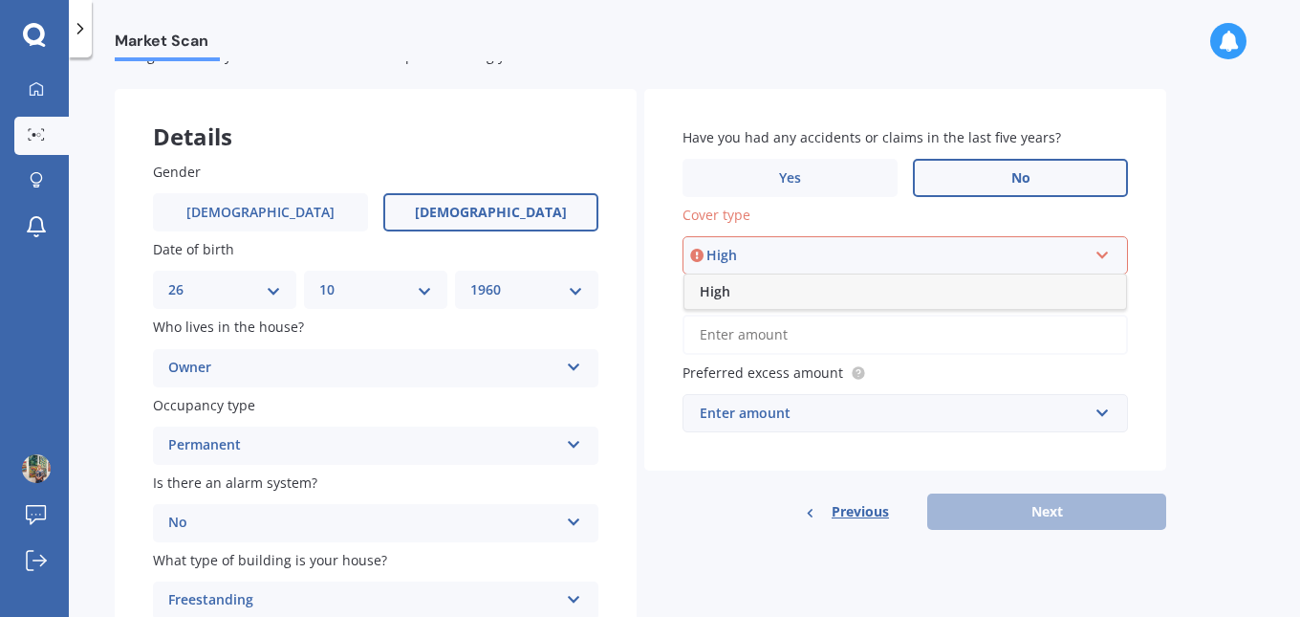
scroll to position [96, 0]
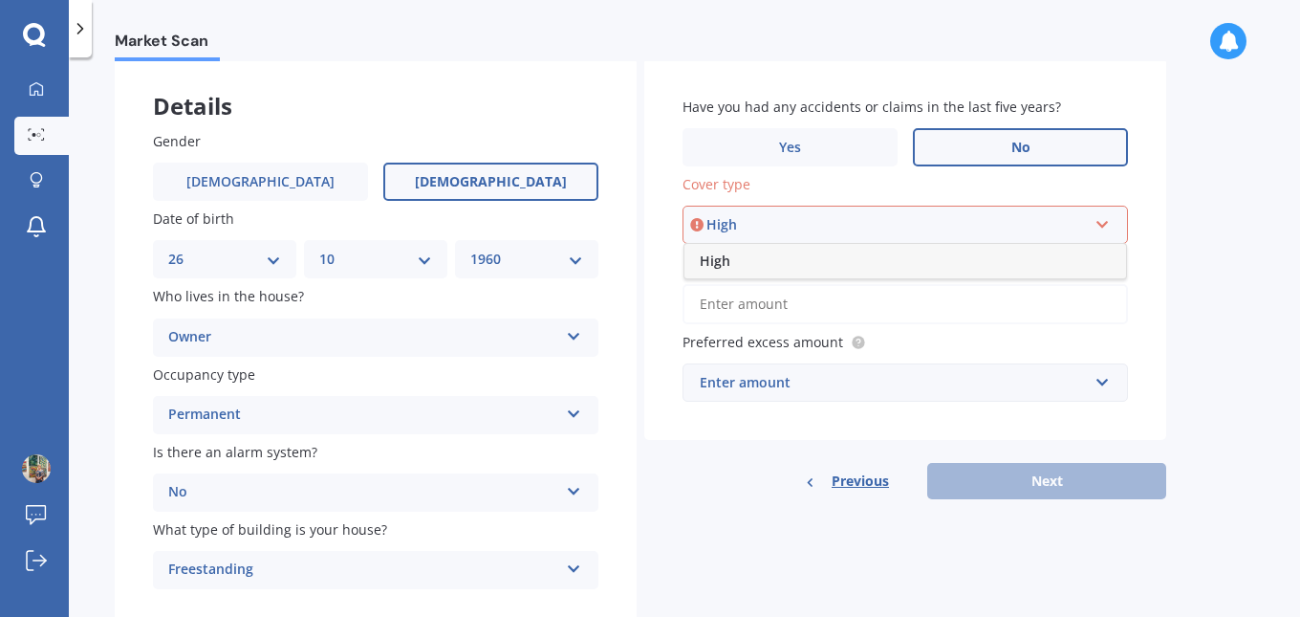
click at [897, 266] on div "High" at bounding box center [905, 261] width 442 height 34
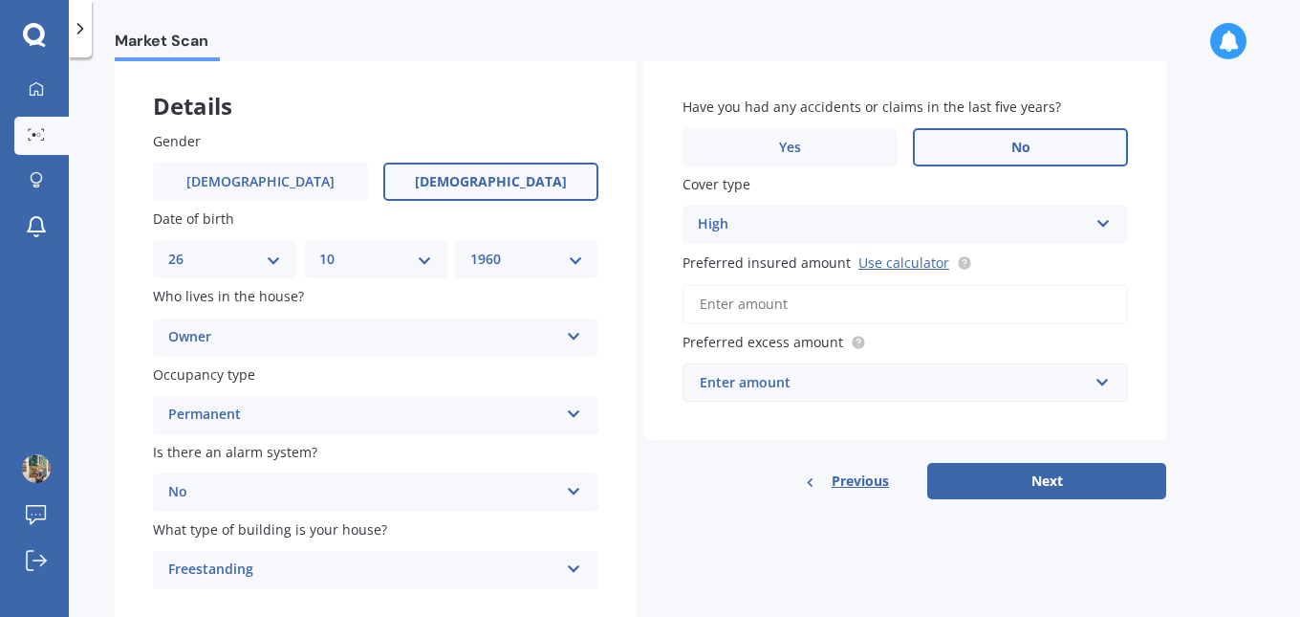
click at [816, 305] on input "Preferred insured amount Use calculator" at bounding box center [904, 304] width 445 height 40
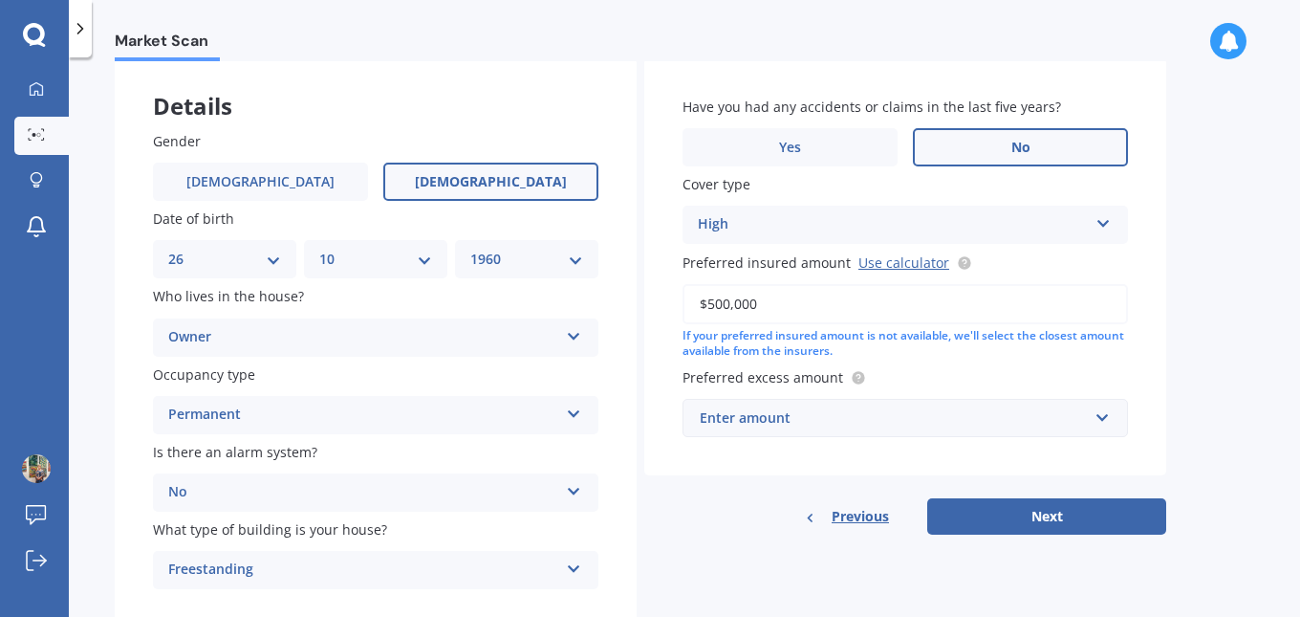
type input "$500,000"
click at [811, 417] on div "Enter amount" at bounding box center [894, 417] width 388 height 21
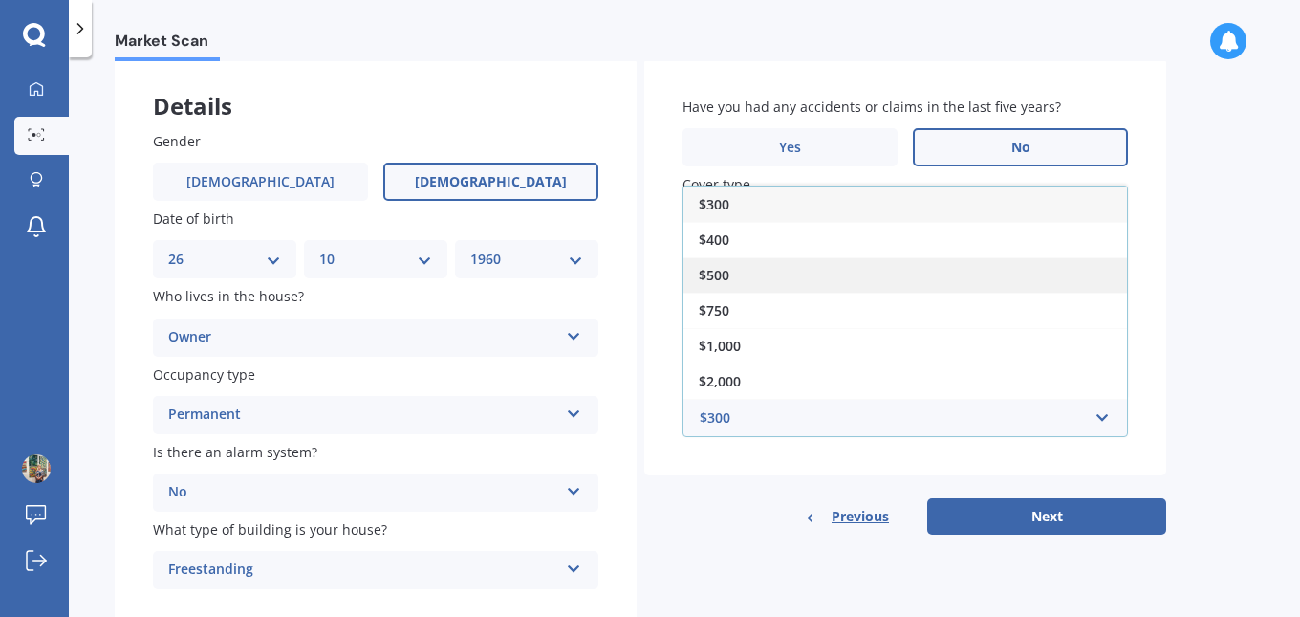
click at [714, 274] on span "$500" at bounding box center [714, 275] width 31 height 18
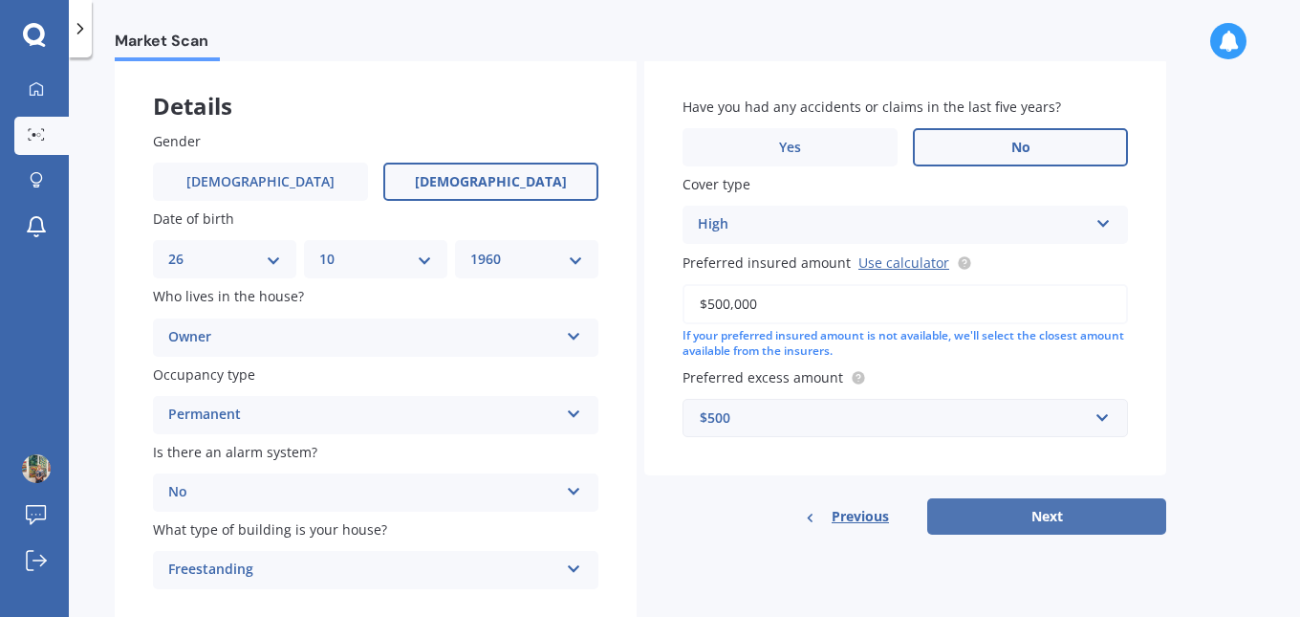
click at [1038, 514] on button "Next" at bounding box center [1046, 516] width 239 height 36
select select "26"
select select "10"
select select "1960"
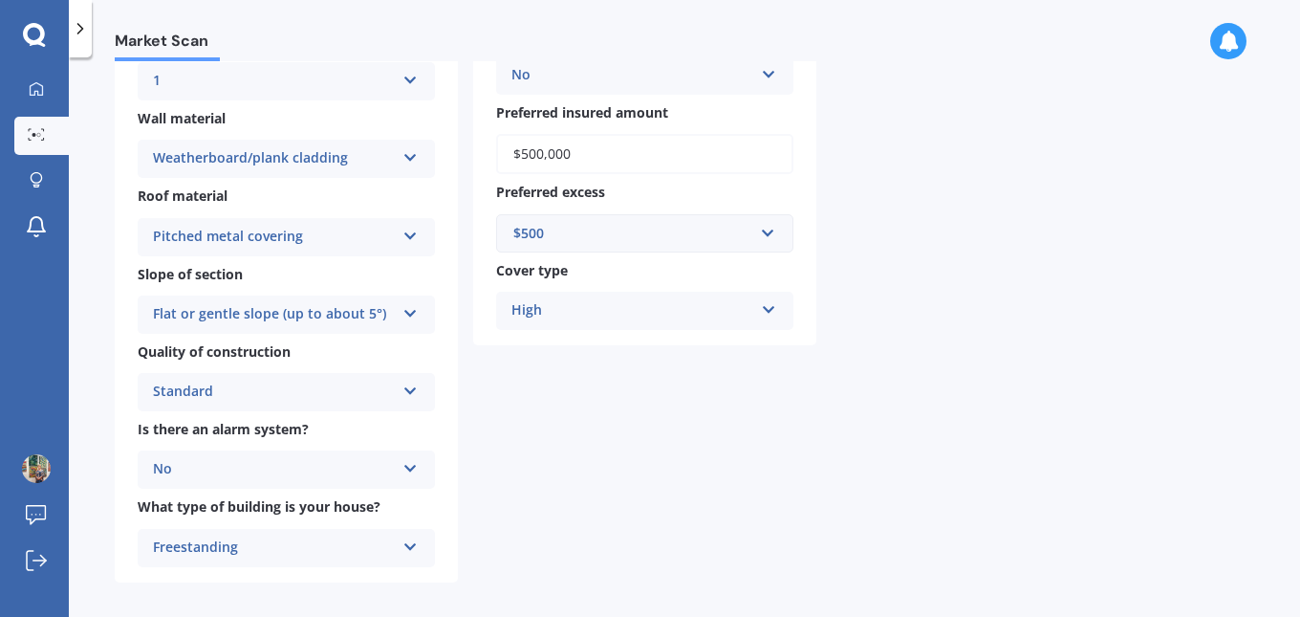
scroll to position [470, 0]
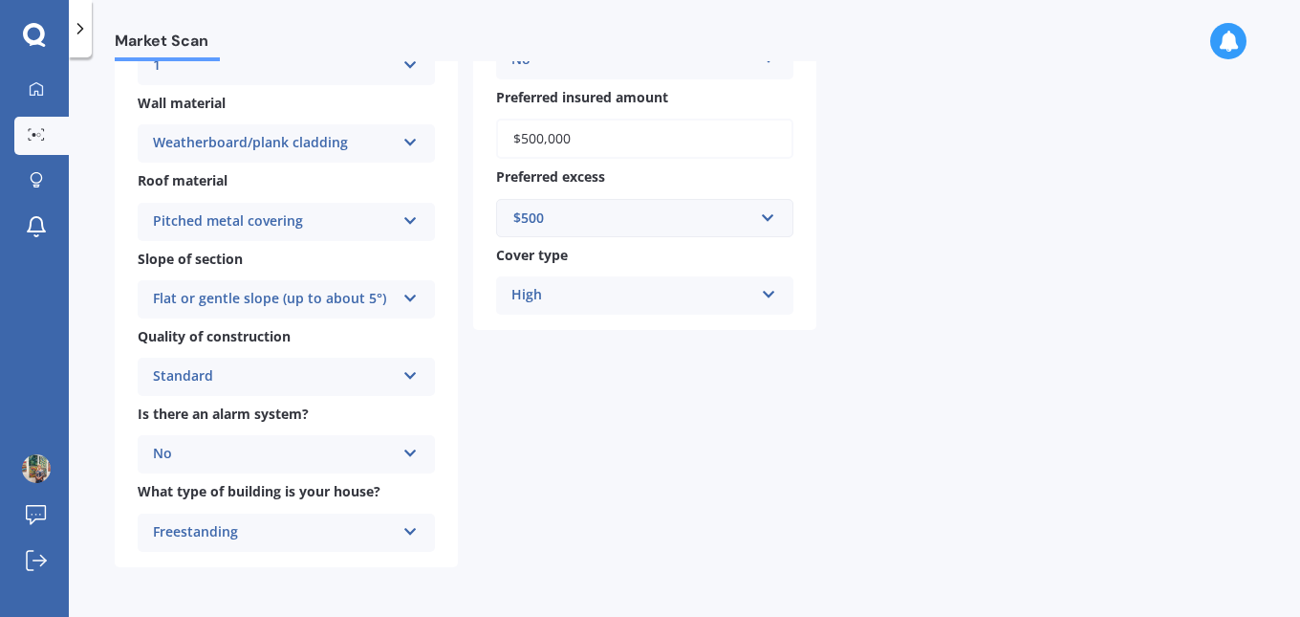
click at [764, 292] on icon at bounding box center [769, 290] width 16 height 13
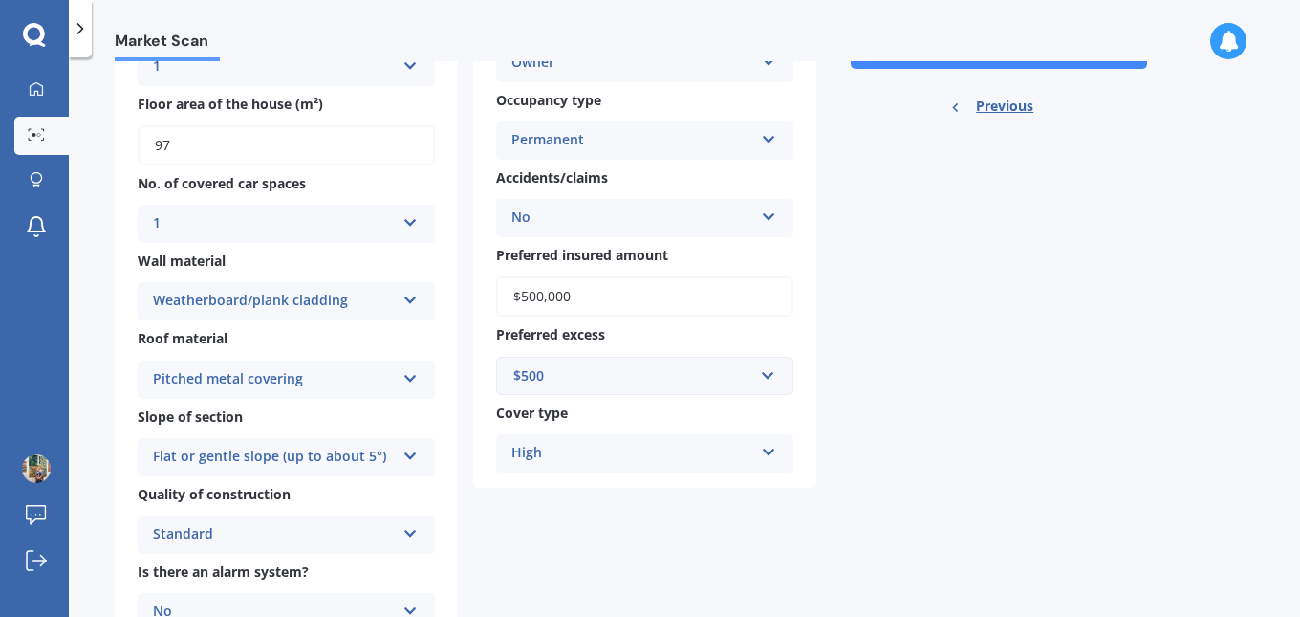
scroll to position [279, 0]
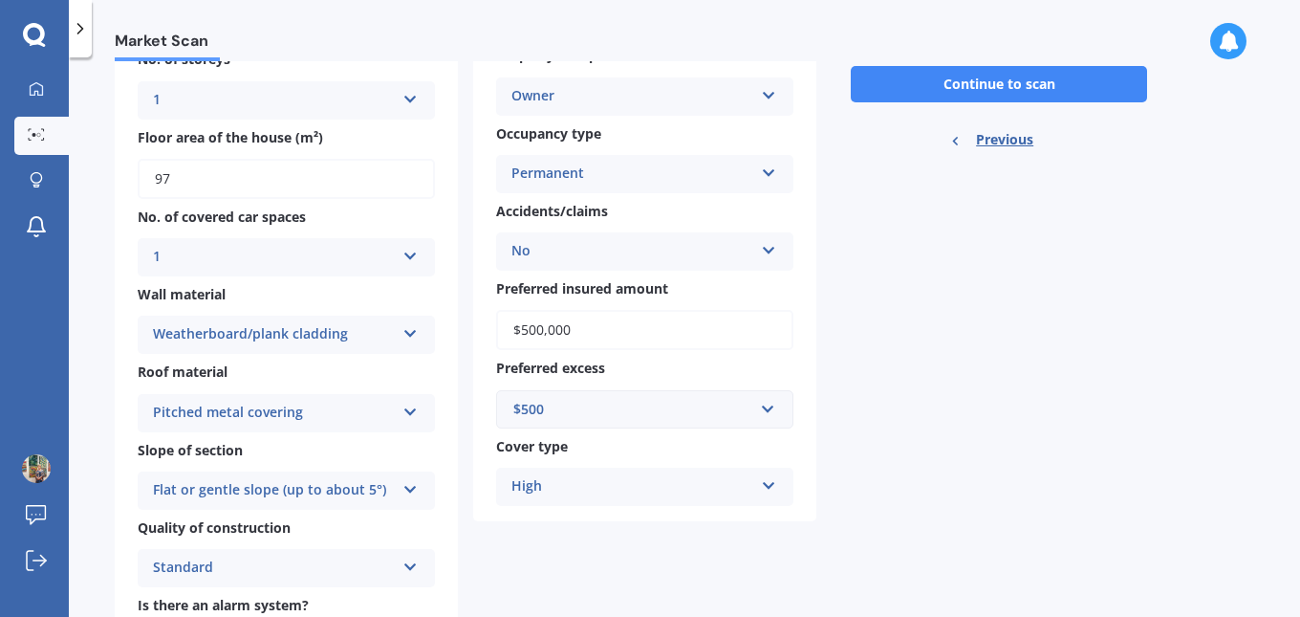
click at [665, 328] on input "$500,000" at bounding box center [644, 330] width 297 height 40
click at [527, 328] on input "$500,000" at bounding box center [644, 330] width 297 height 40
type input "$600,000"
click at [944, 300] on div "For your Market Scan we assume: Ready to go By clicking scan you agree for Quas…" at bounding box center [999, 316] width 335 height 883
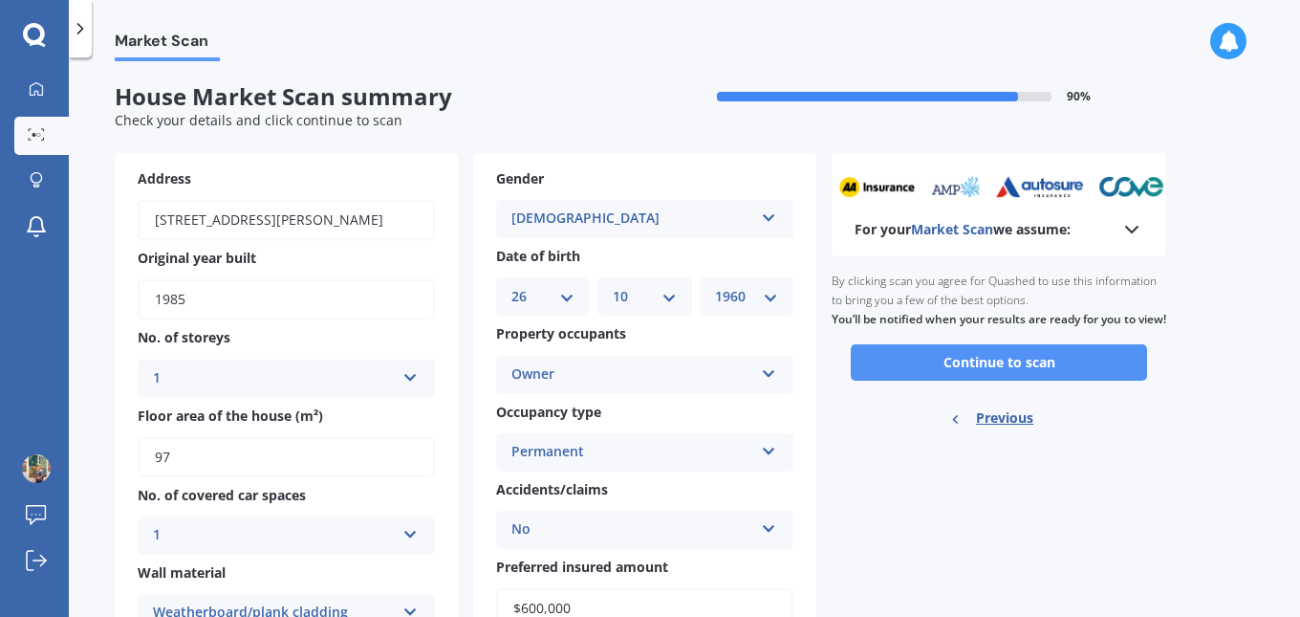
scroll to position [0, 0]
click at [1017, 381] on button "Continue to scan" at bounding box center [999, 363] width 296 height 36
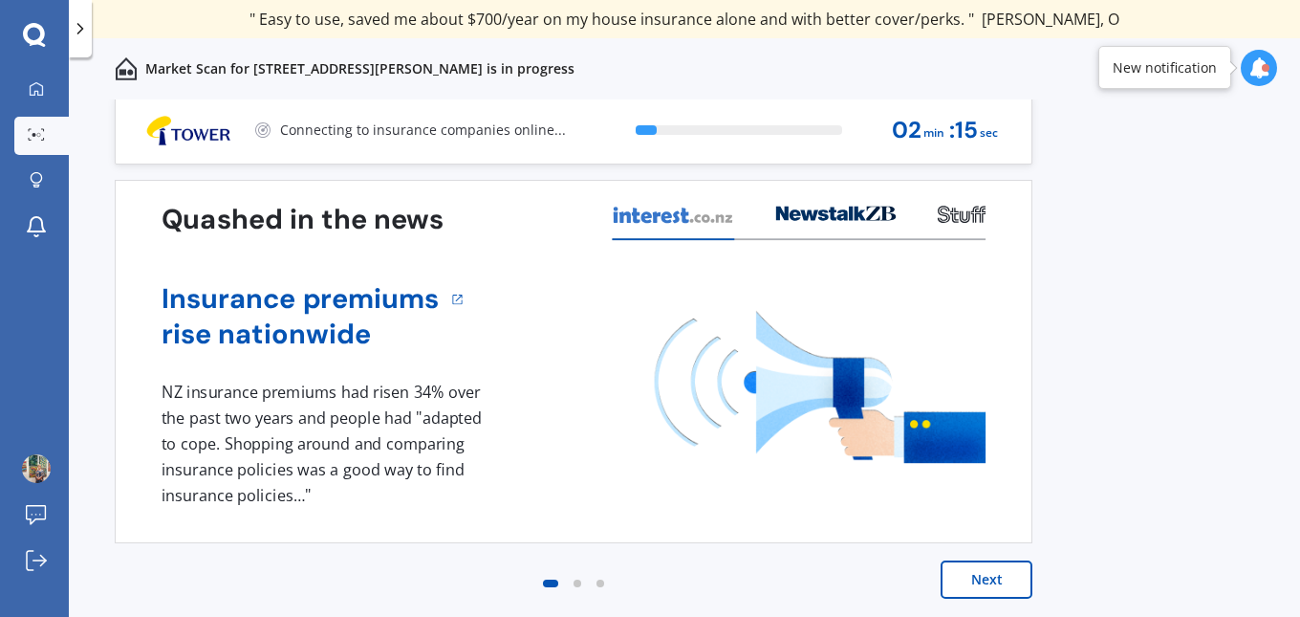
scroll to position [5, 0]
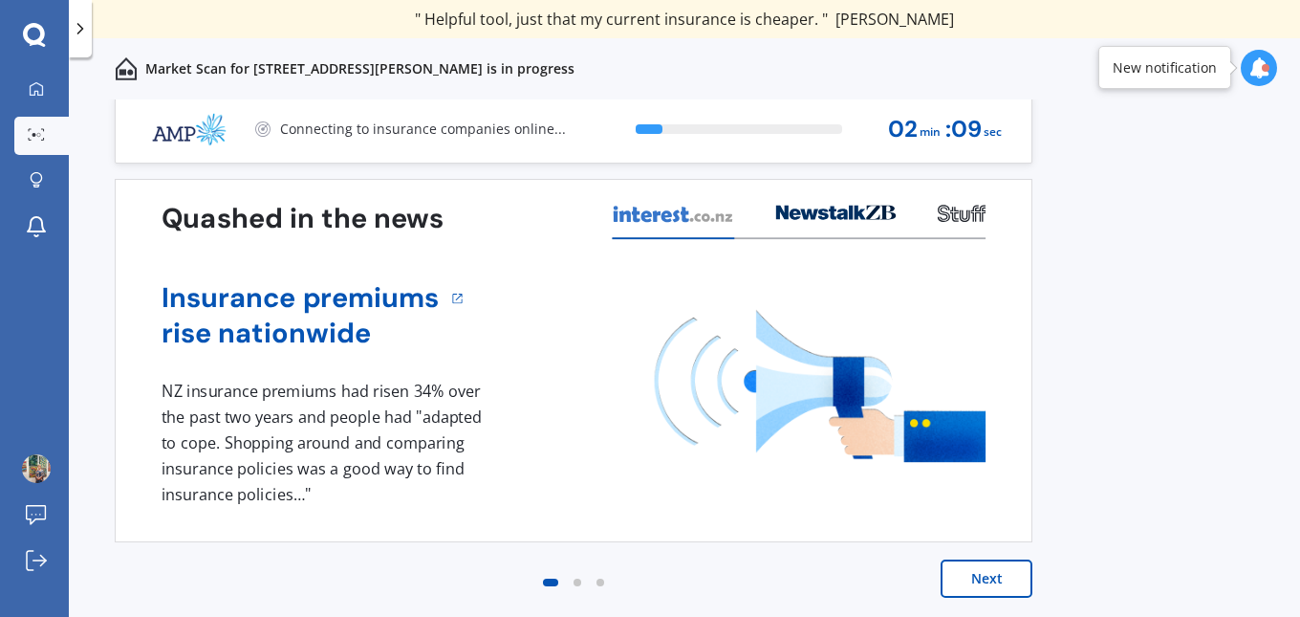
click at [578, 580] on div at bounding box center [578, 582] width 8 height 8
click at [971, 575] on button "Next" at bounding box center [987, 578] width 92 height 38
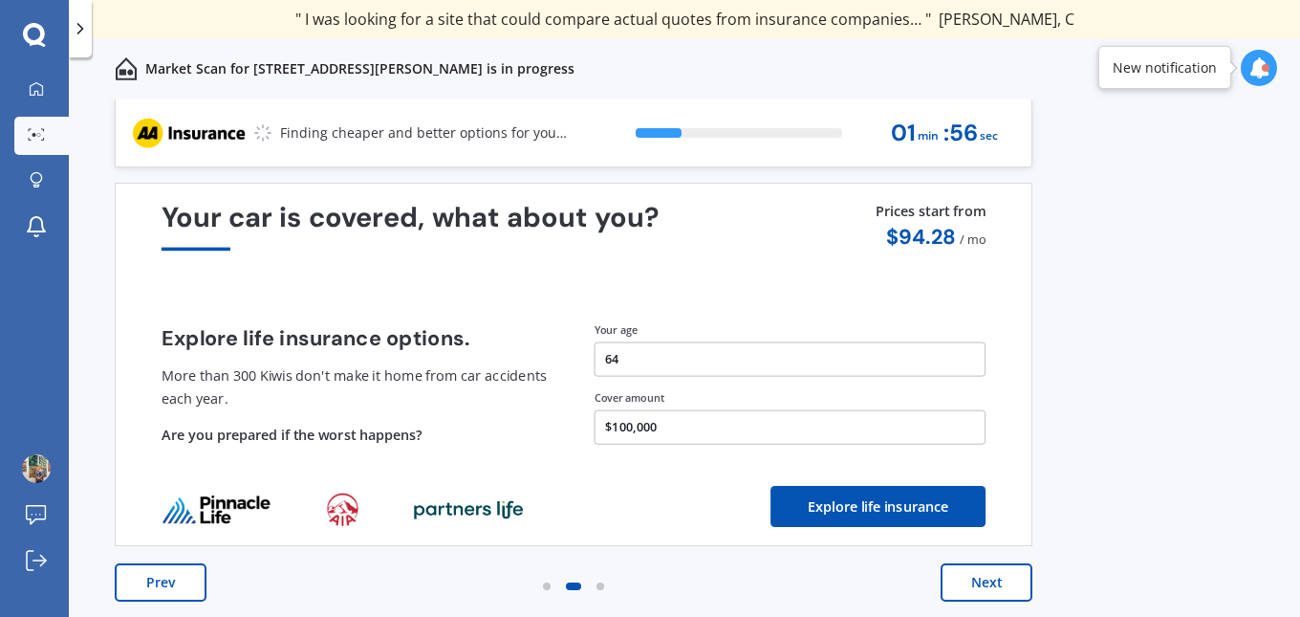
scroll to position [0, 0]
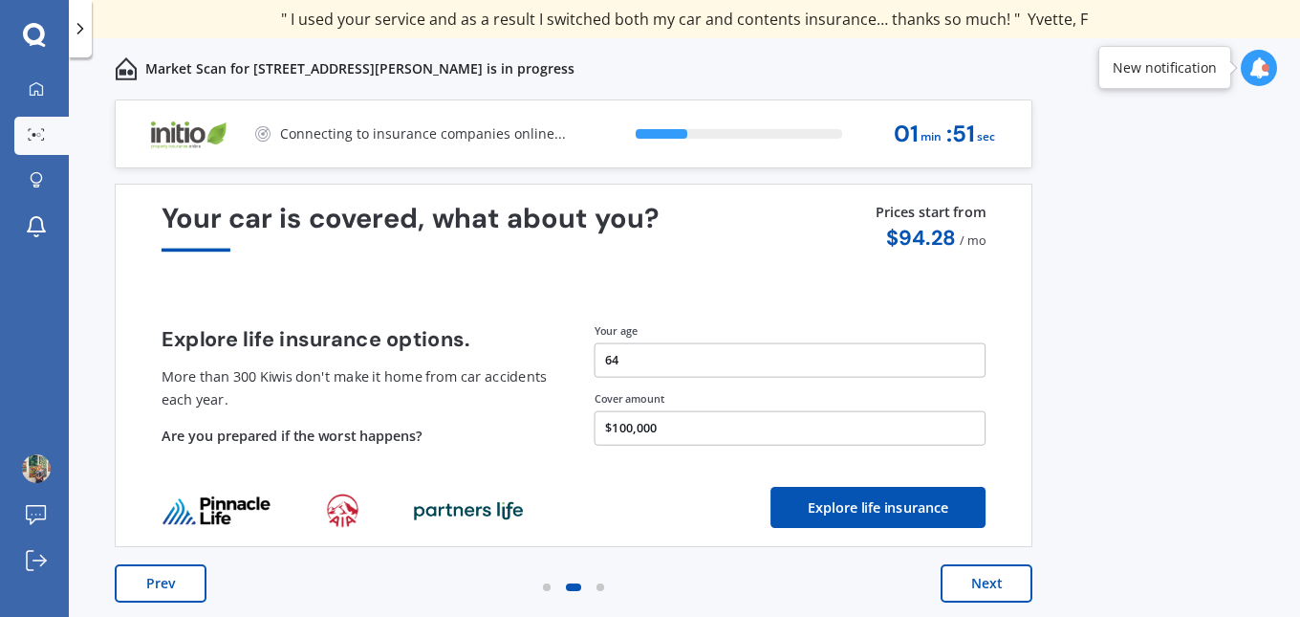
click at [981, 578] on button "Next" at bounding box center [987, 583] width 92 height 38
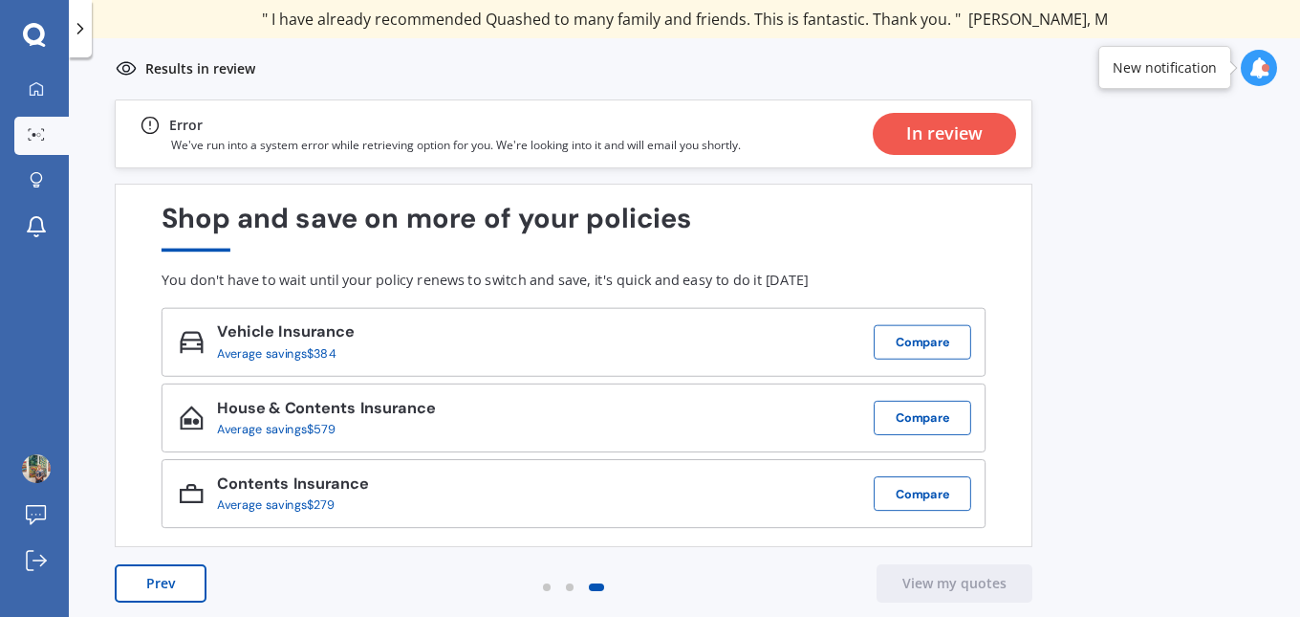
click at [1258, 64] on icon at bounding box center [1258, 67] width 21 height 21
